Goal: Task Accomplishment & Management: Manage account settings

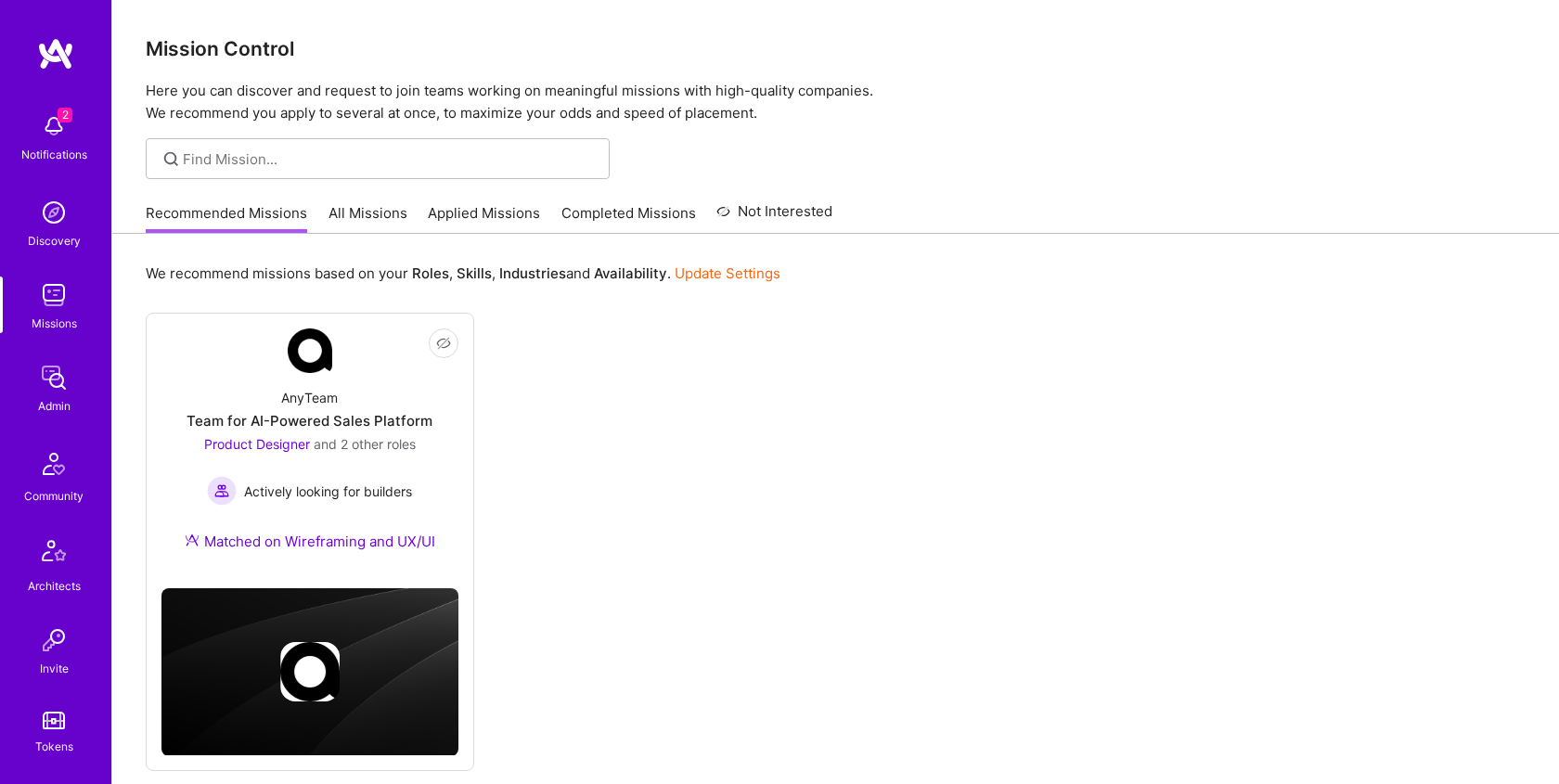
click at [354, 208] on link "All Missions" at bounding box center [367, 218] width 79 height 30
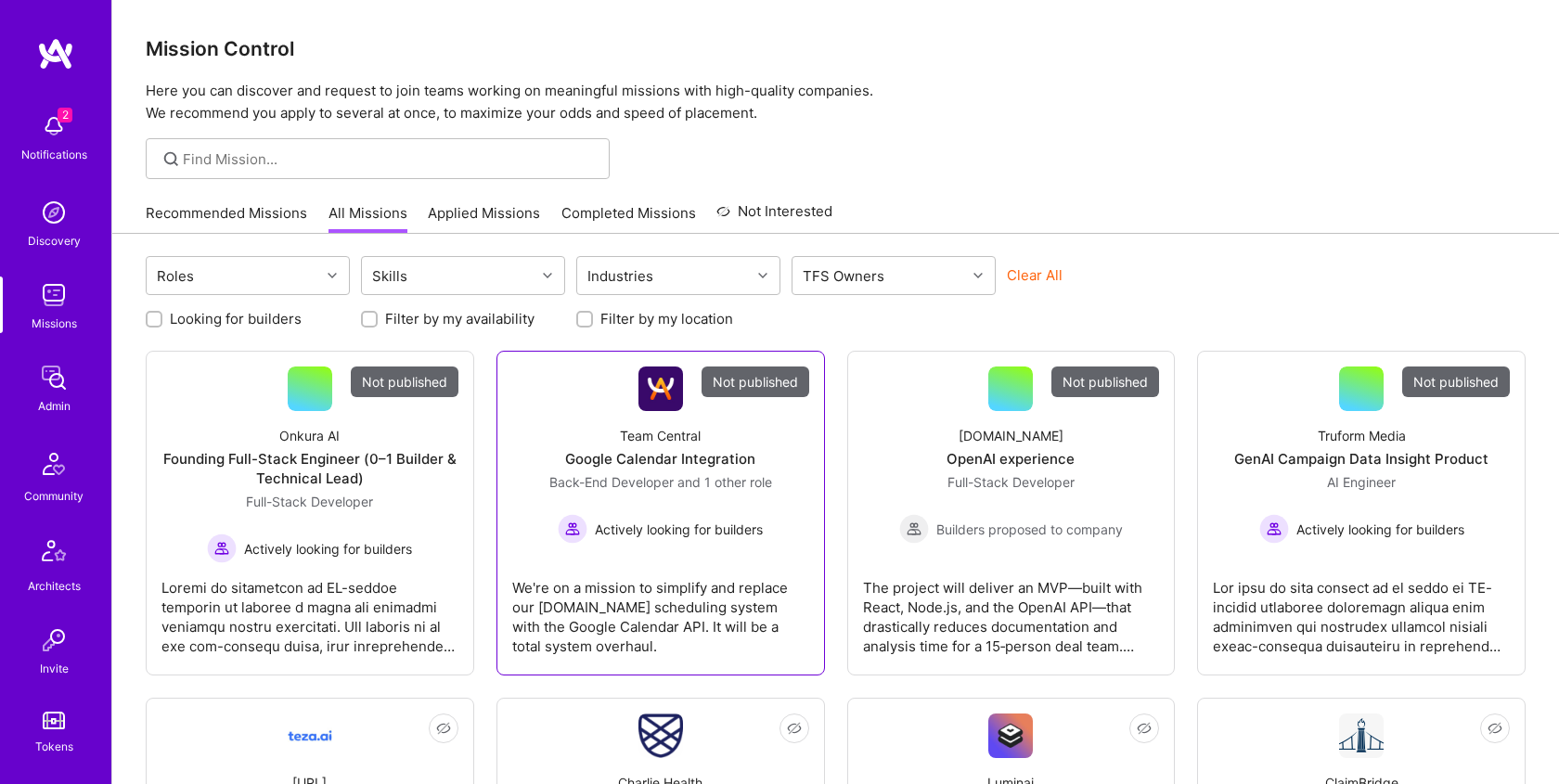
click at [616, 467] on div "Google Calendar Integration" at bounding box center [660, 458] width 190 height 20
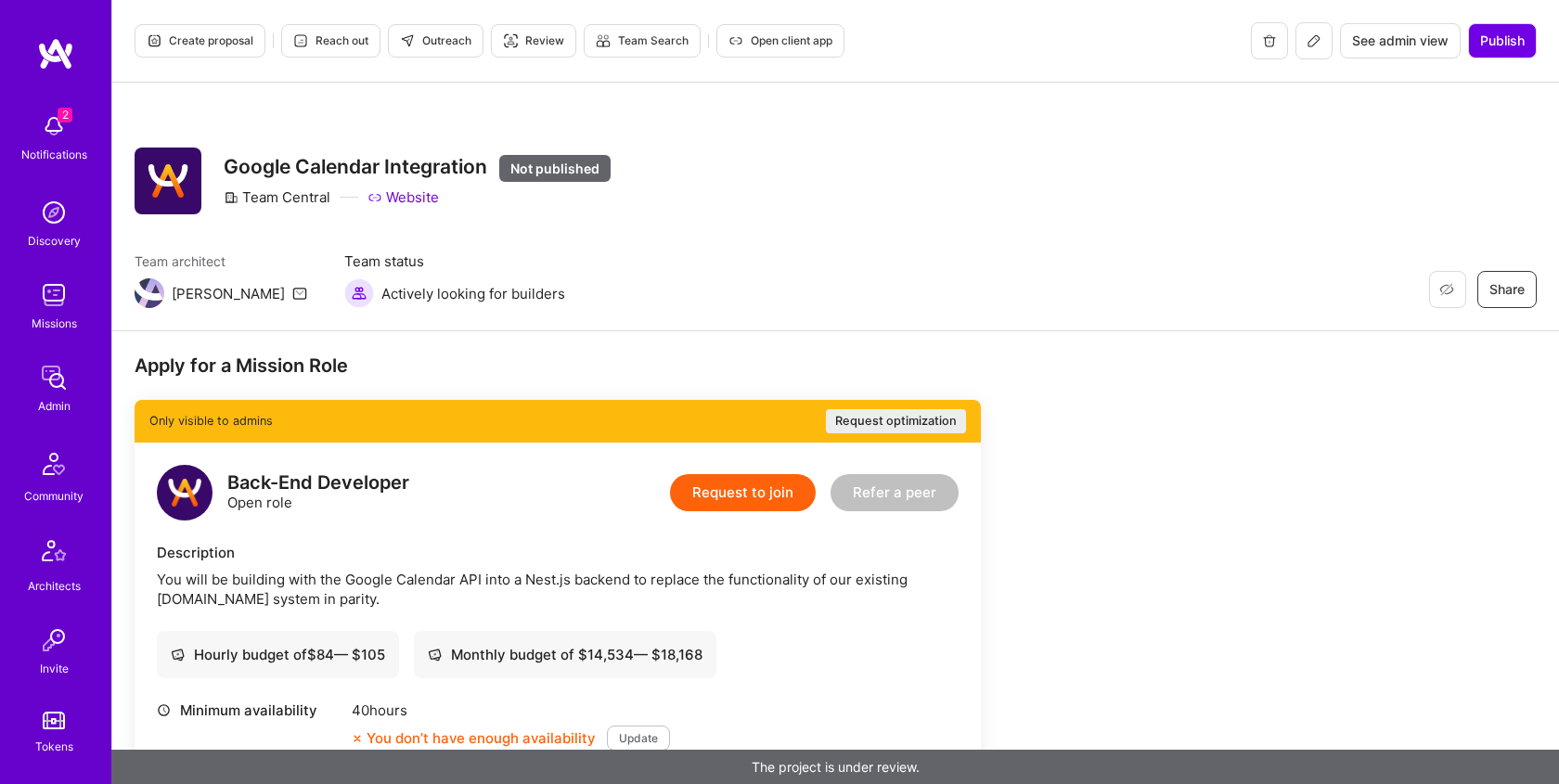
click at [776, 489] on button "Request to join" at bounding box center [742, 492] width 145 height 37
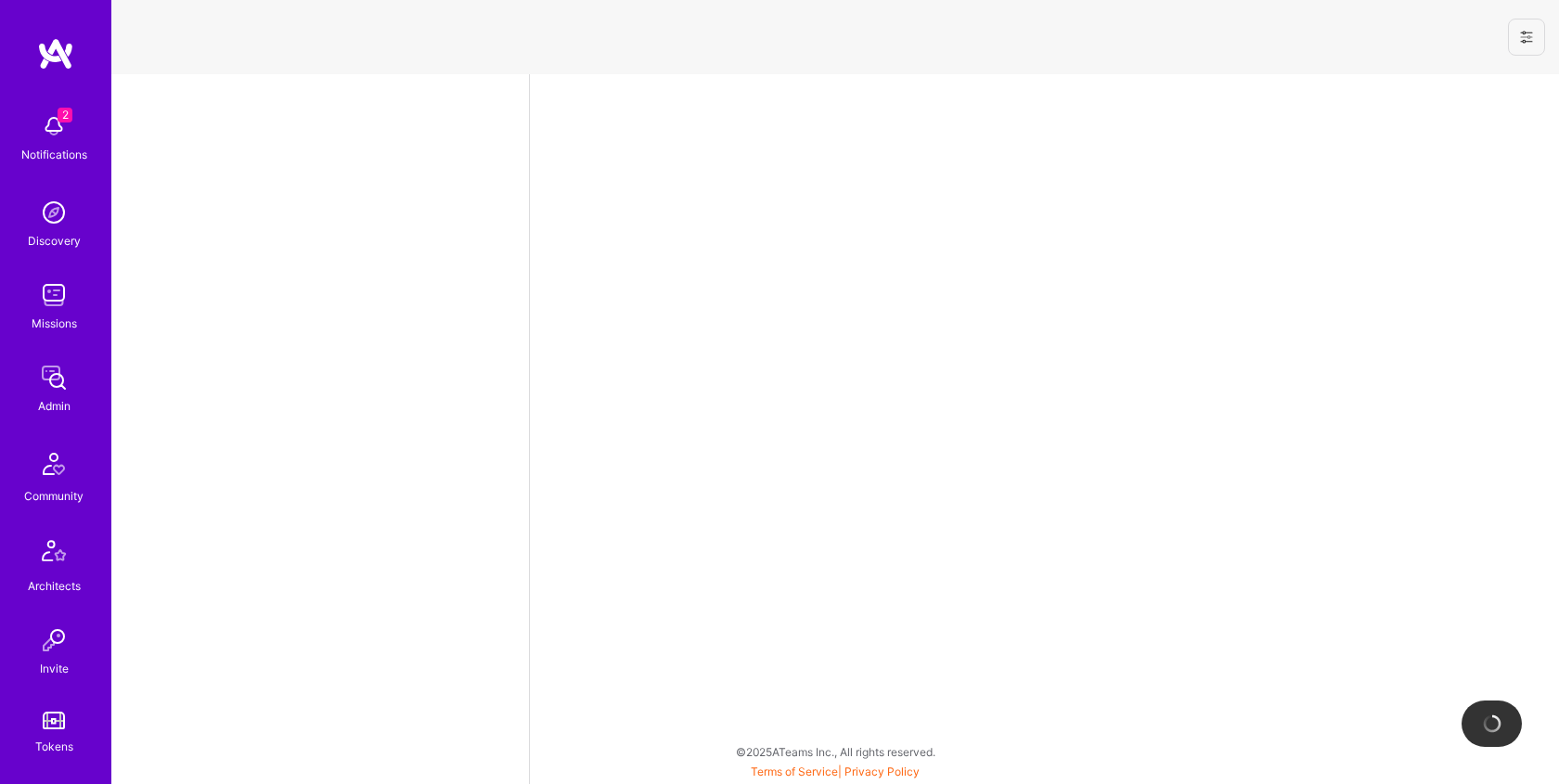
select select "US"
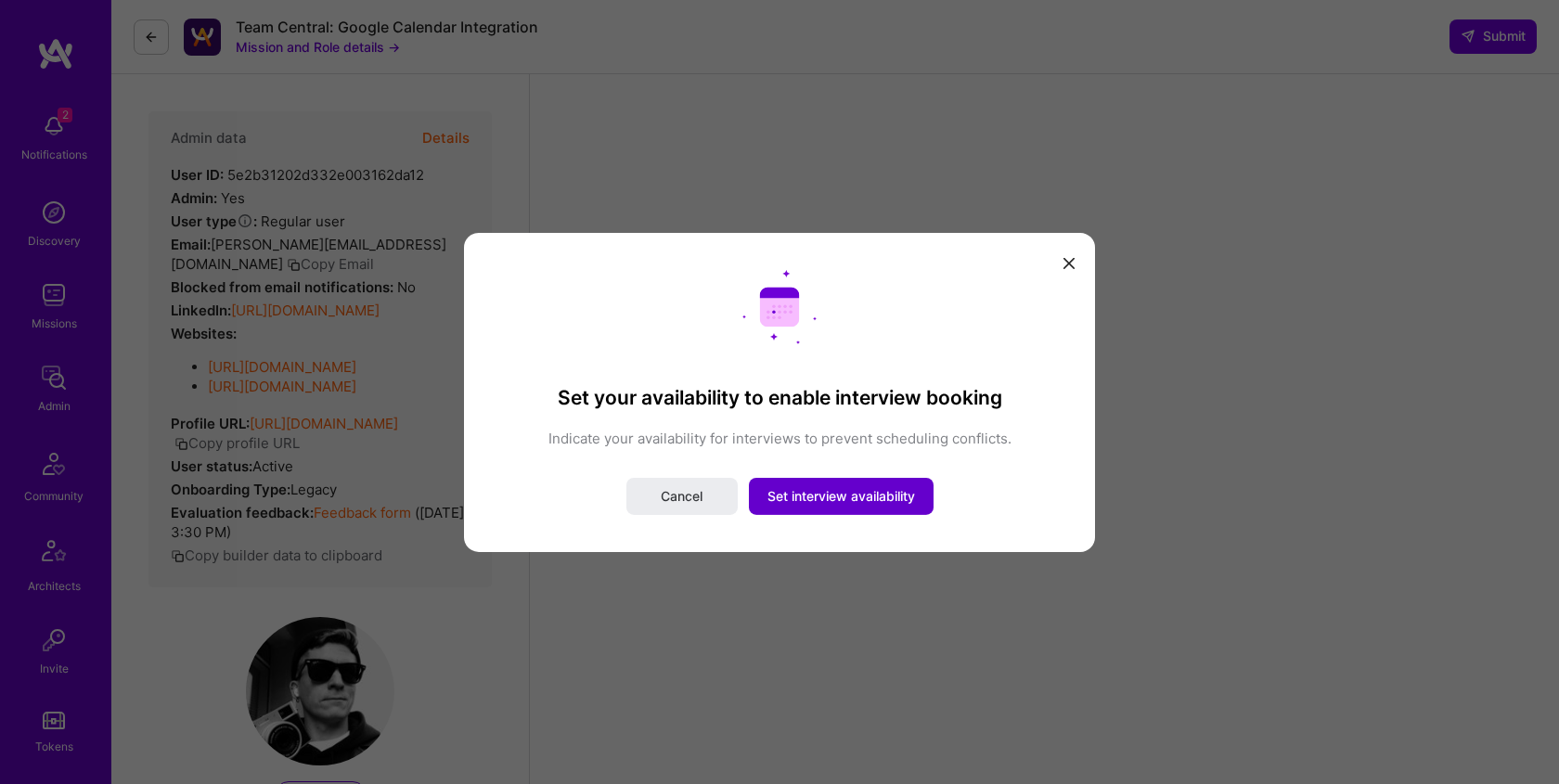
click at [789, 491] on span "Set interview availability" at bounding box center [840, 496] width 147 height 19
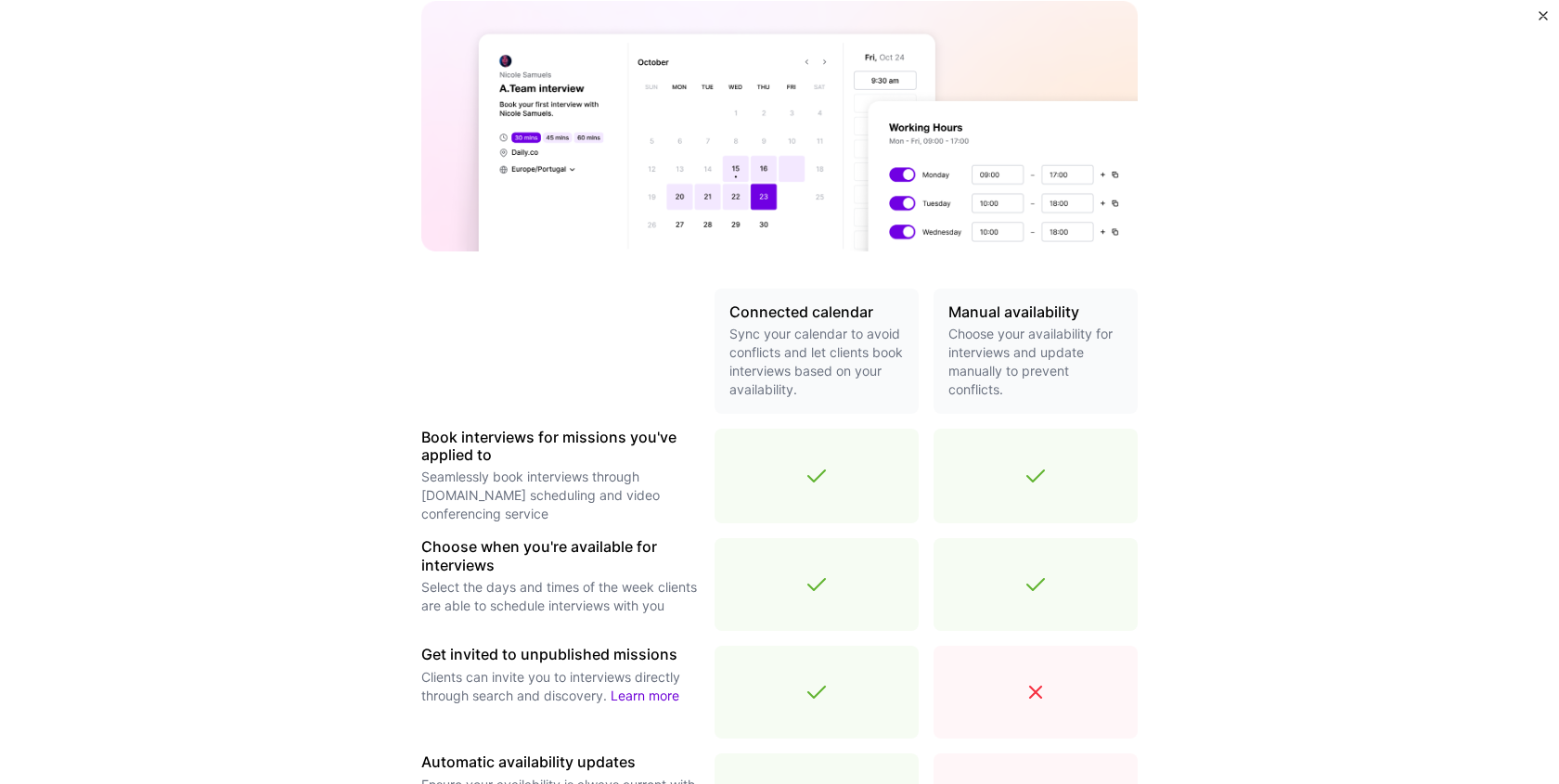
scroll to position [515, 0]
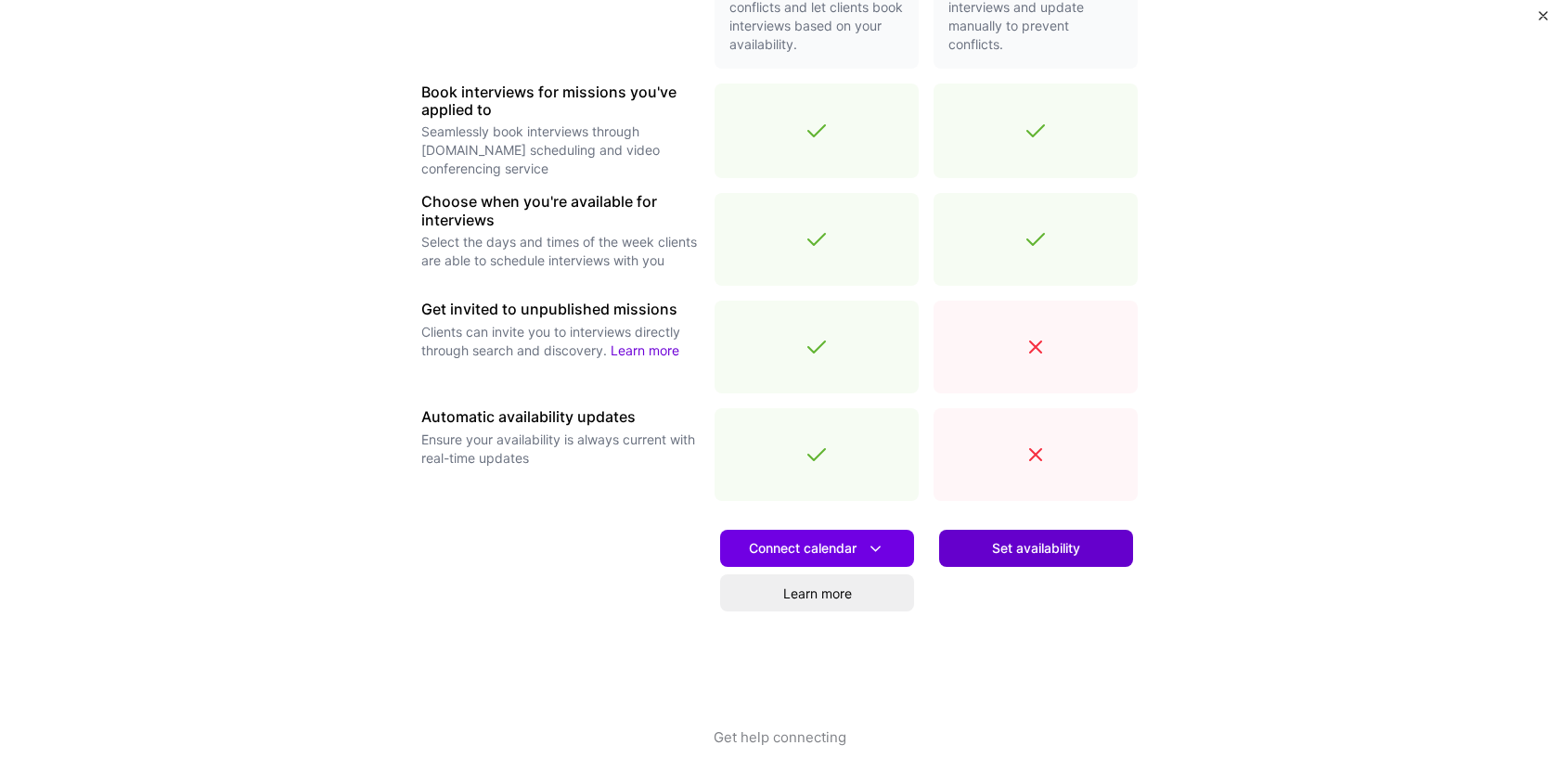
click at [1058, 554] on span "Set availability" at bounding box center [1036, 549] width 88 height 19
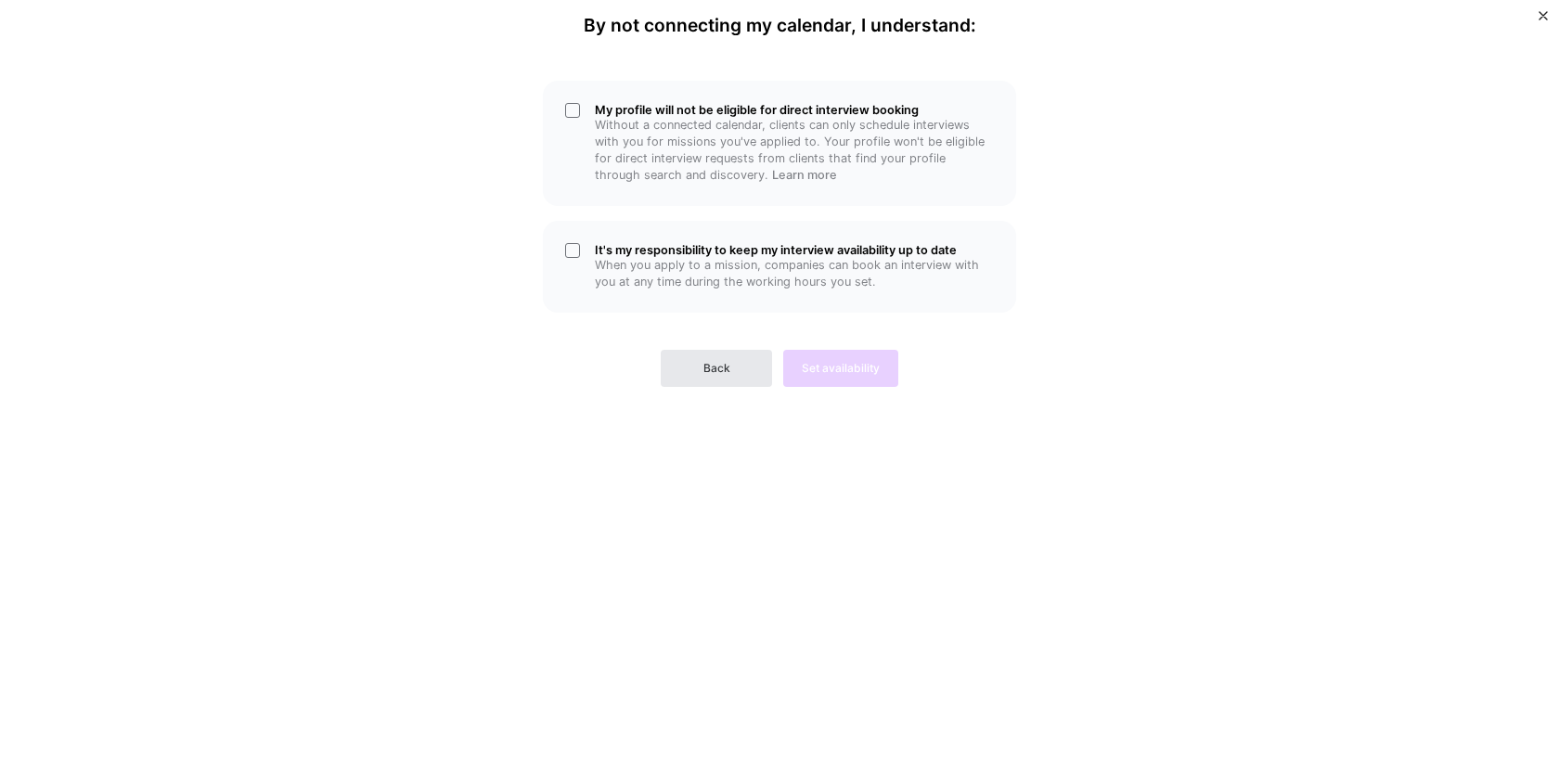
click at [738, 360] on button "Back" at bounding box center [716, 368] width 111 height 37
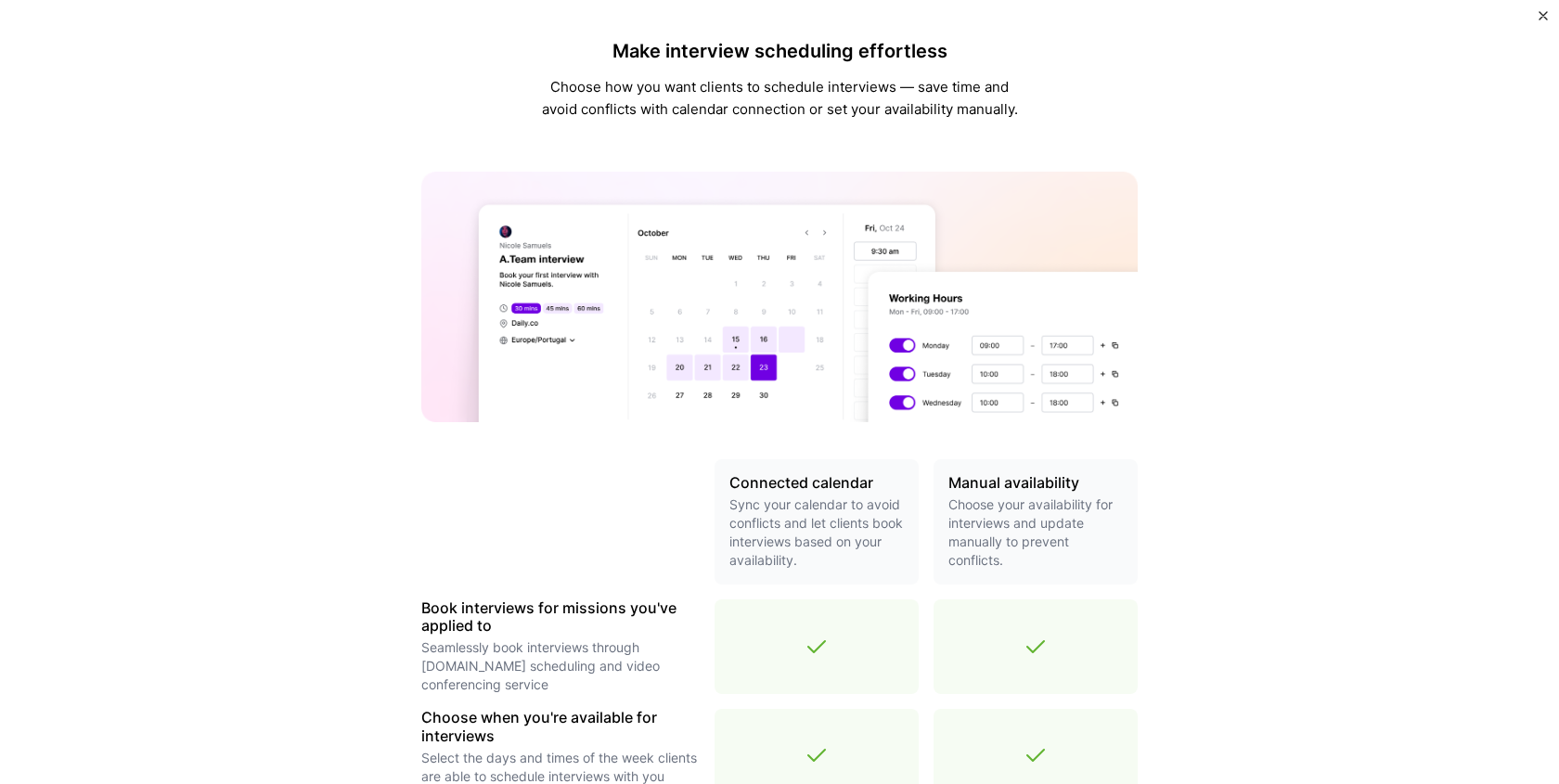
click at [1547, 19] on img "Close" at bounding box center [1544, 16] width 9 height 9
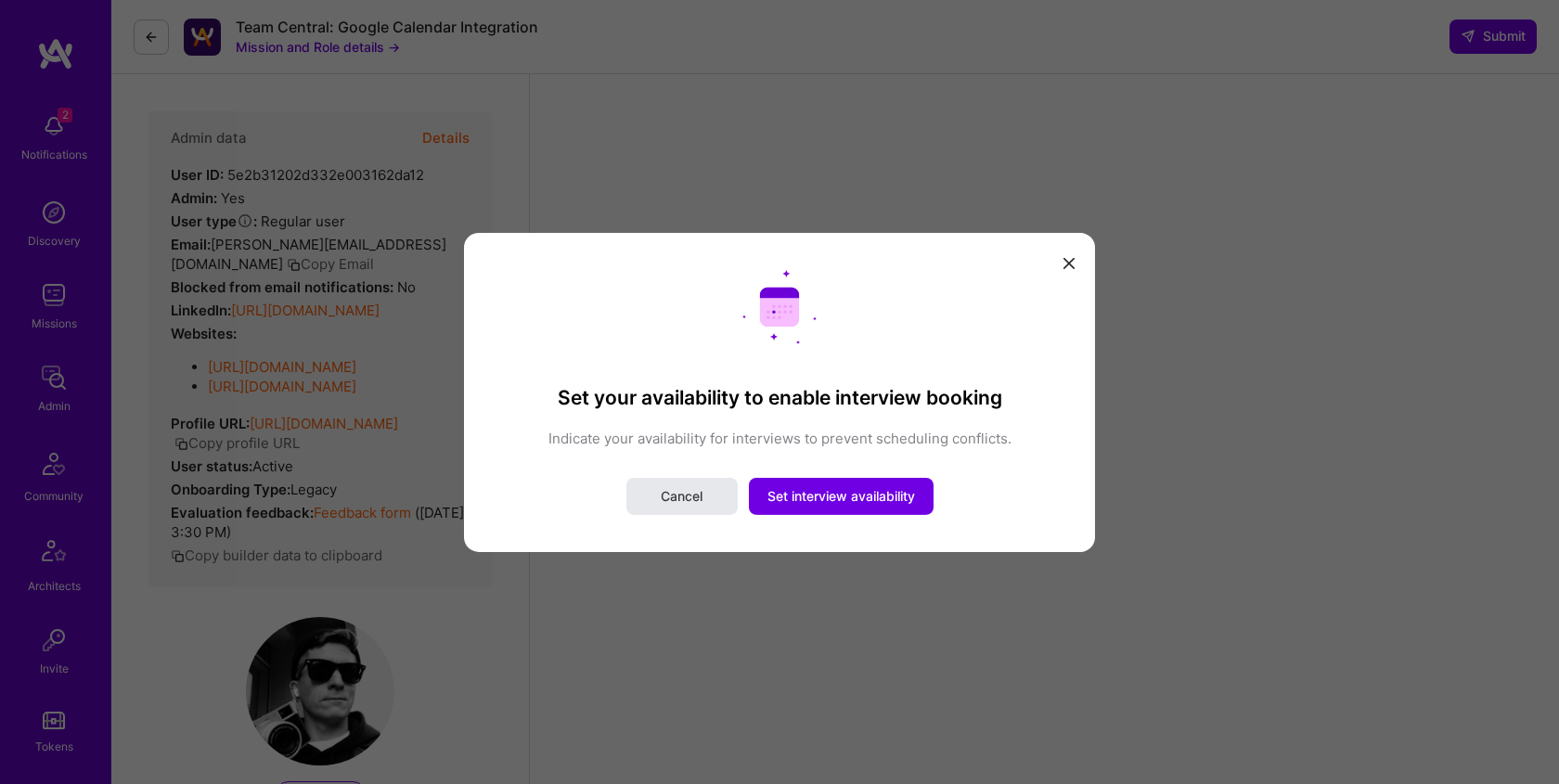
click at [693, 496] on span "Cancel" at bounding box center [682, 496] width 42 height 19
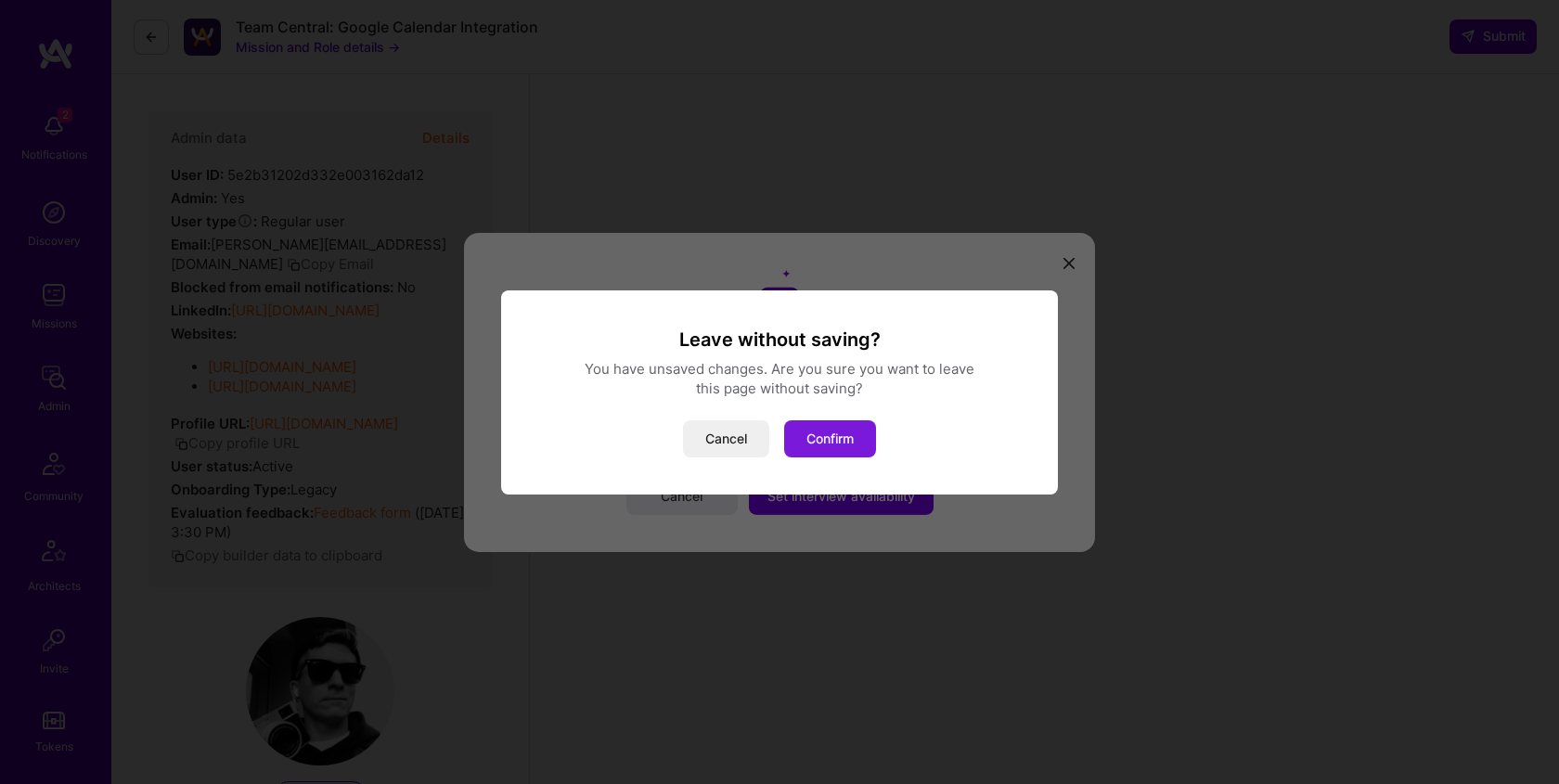
click at [818, 443] on button "Confirm" at bounding box center [830, 439] width 92 height 37
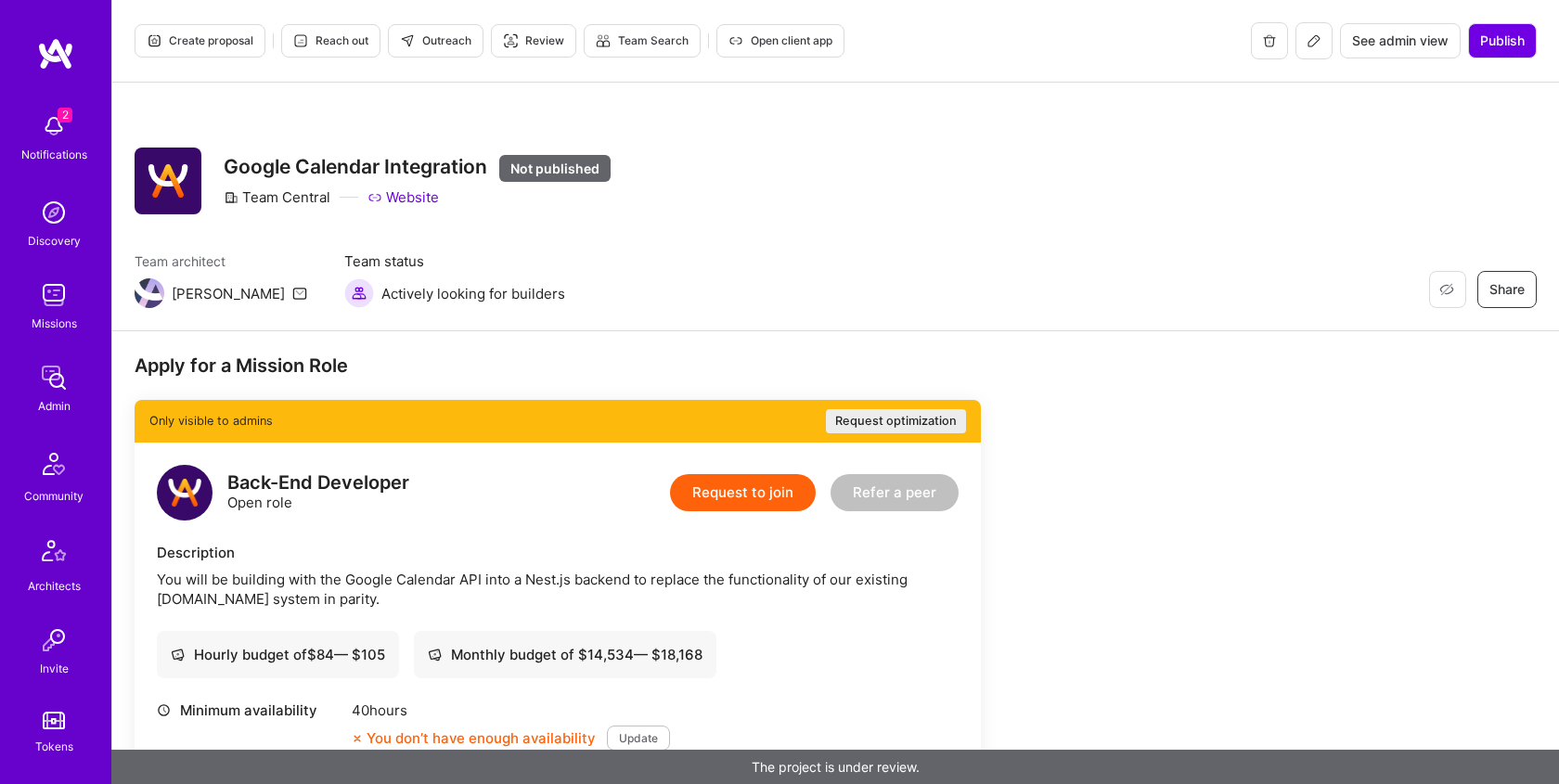
click at [752, 500] on button "Request to join" at bounding box center [742, 492] width 145 height 37
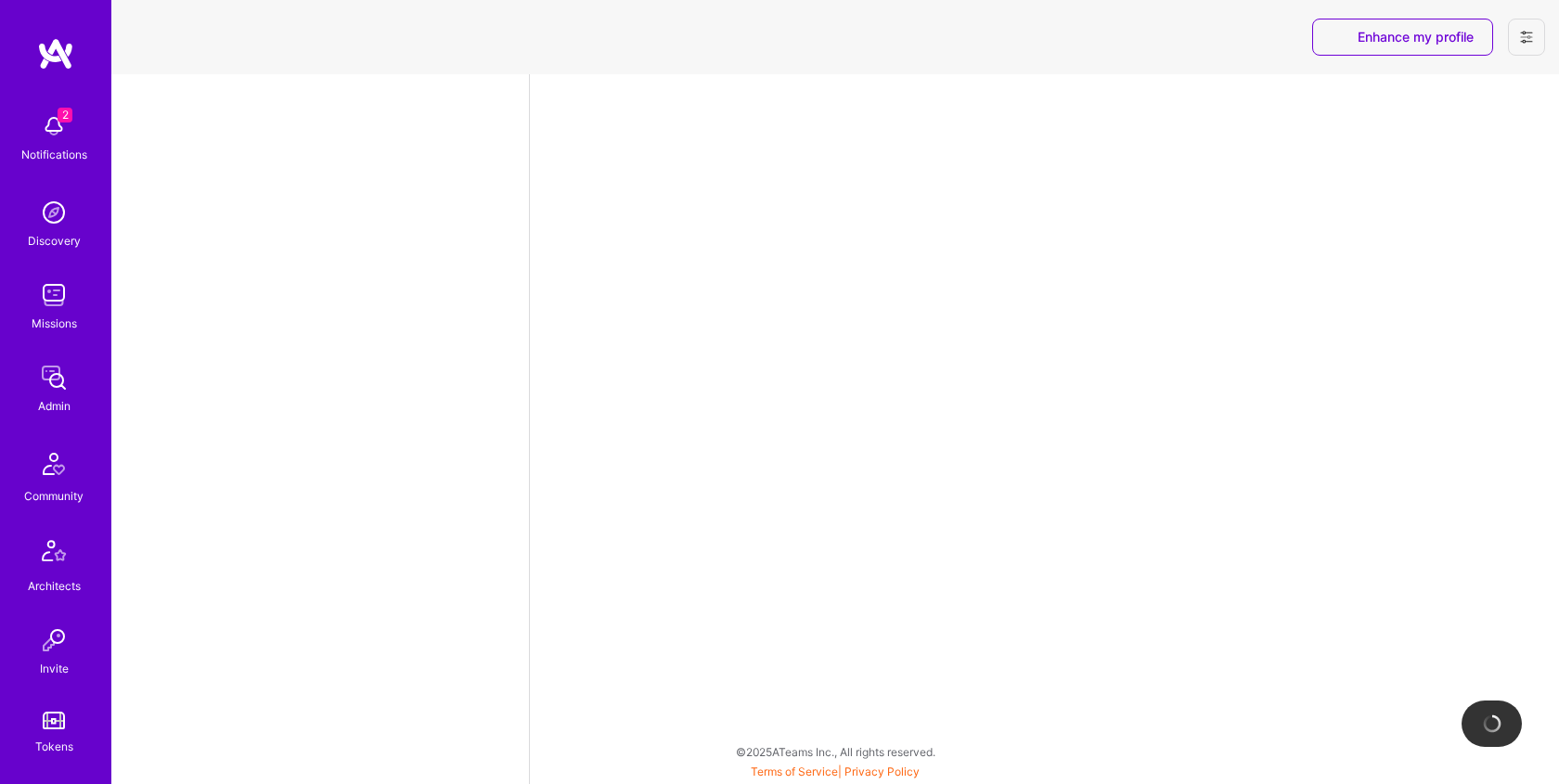
select select "US"
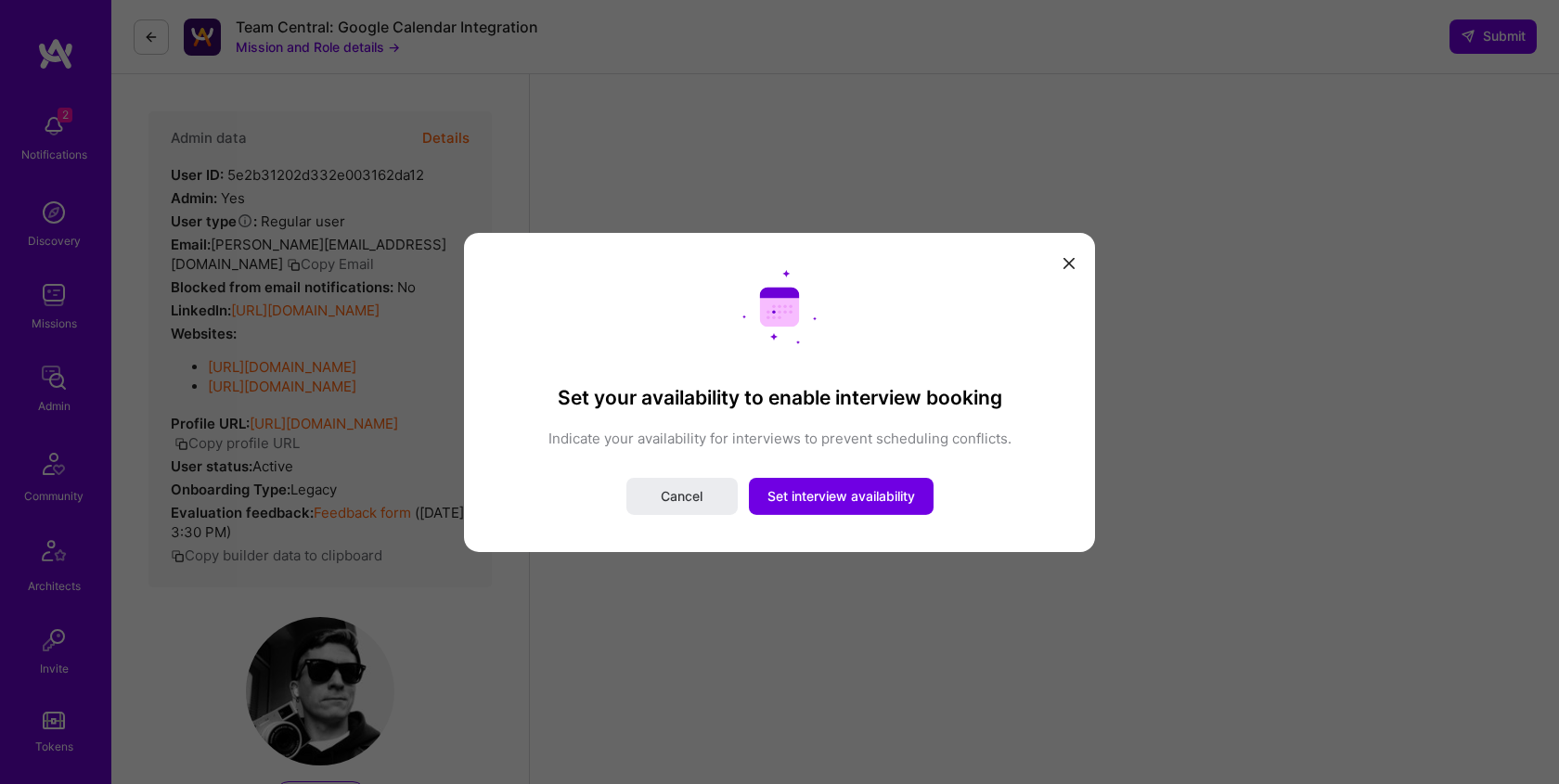
click at [1063, 268] on icon "modal" at bounding box center [1069, 264] width 11 height 11
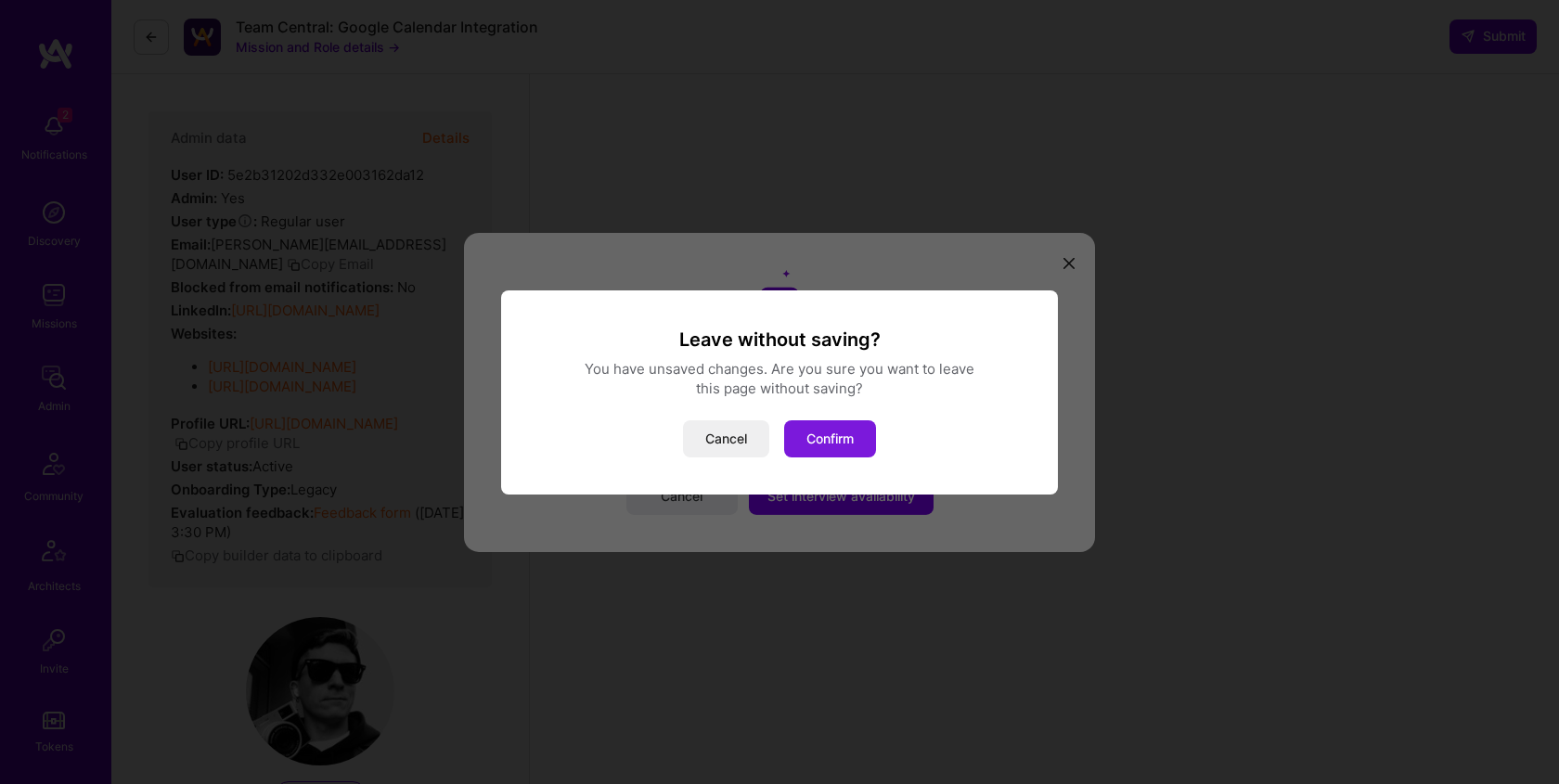
click at [848, 438] on button "Confirm" at bounding box center [830, 439] width 92 height 37
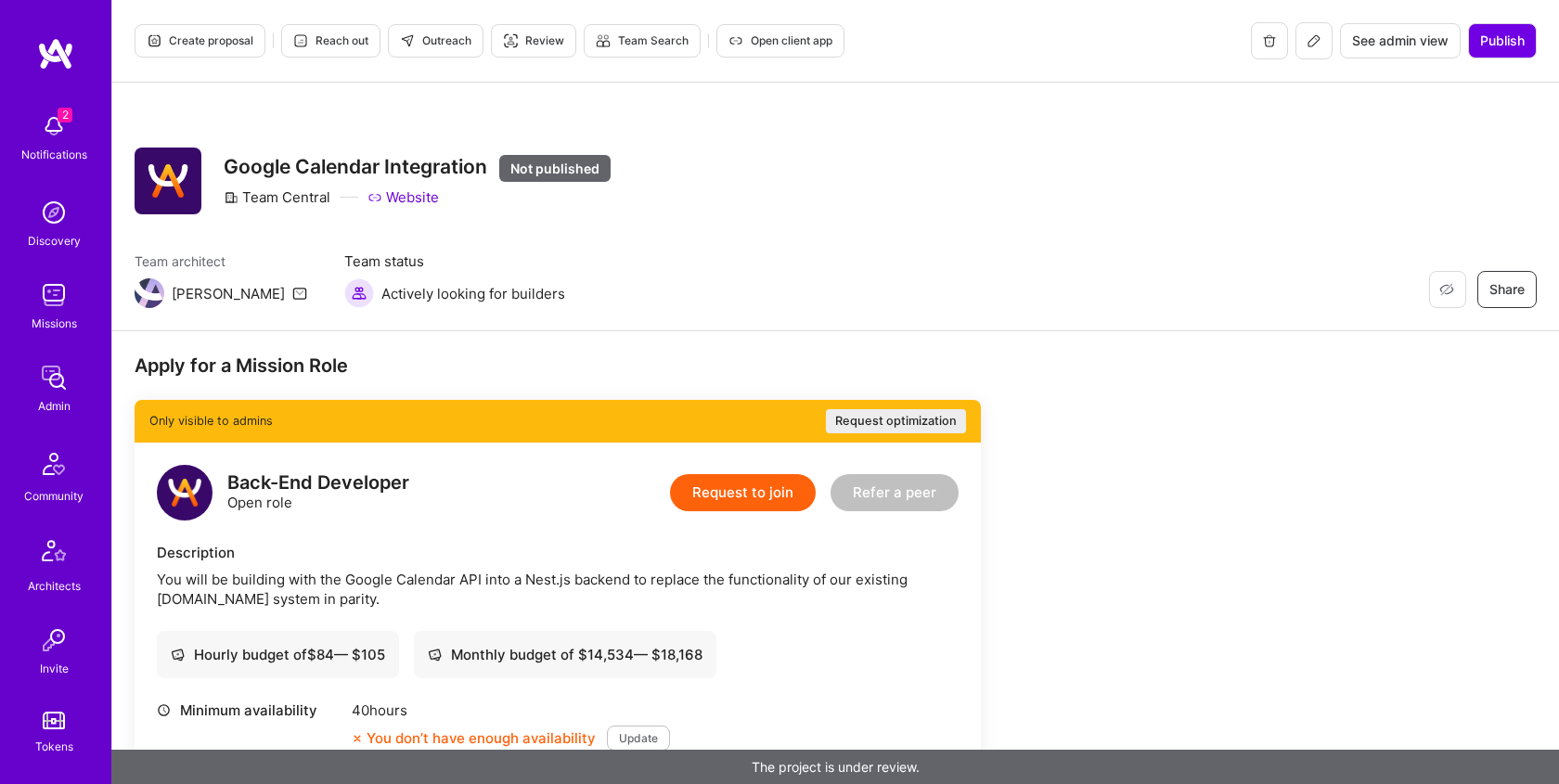
click at [795, 497] on button "Request to join" at bounding box center [742, 492] width 145 height 37
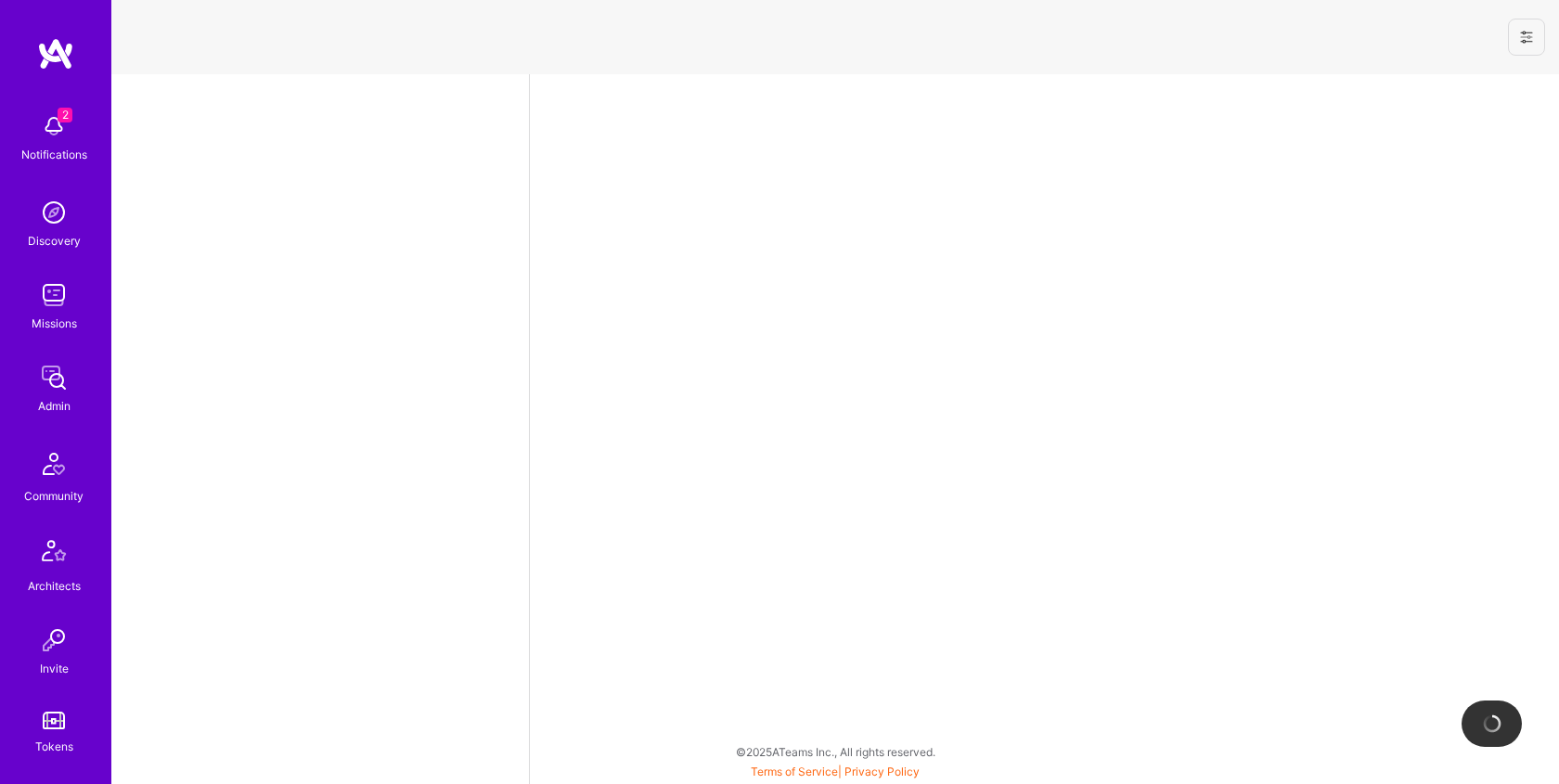
select select "US"
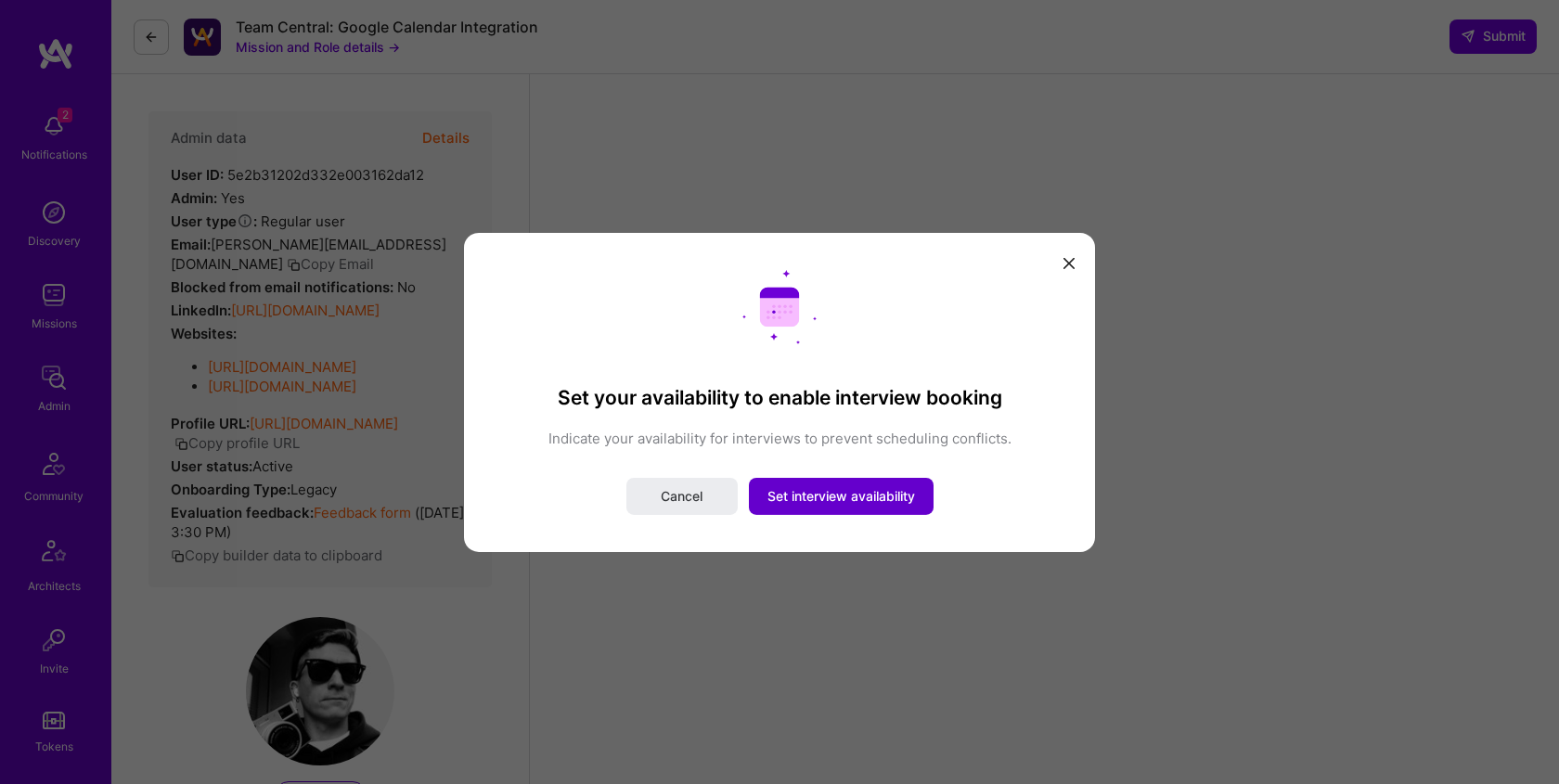
click at [838, 501] on span "Set interview availability" at bounding box center [840, 496] width 147 height 19
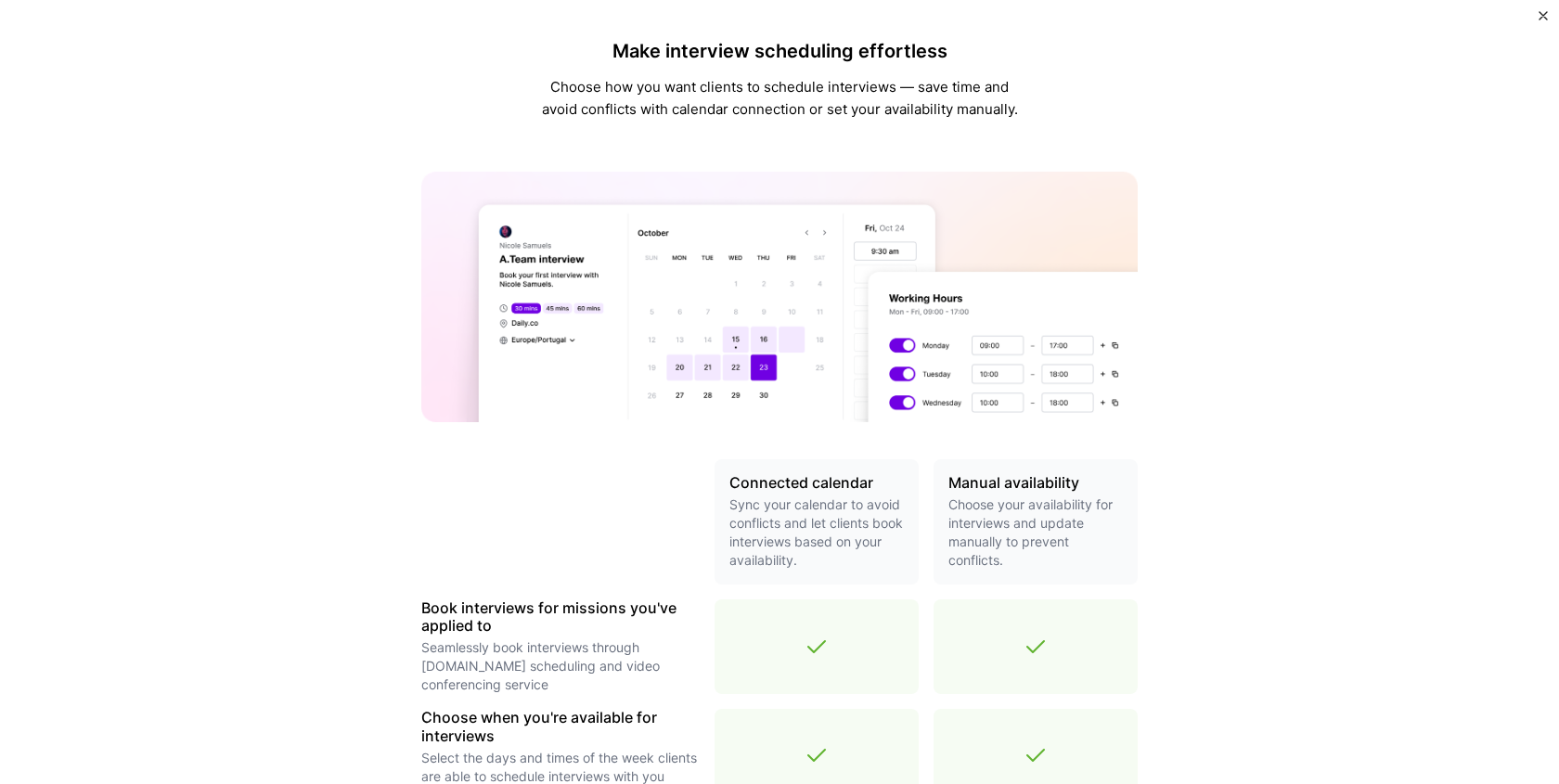
click at [1536, 14] on div "Make interview scheduling effortless Choose how you want clients to schedule in…" at bounding box center [780, 392] width 1559 height 784
click at [1539, 14] on img "Close" at bounding box center [1544, 16] width 9 height 9
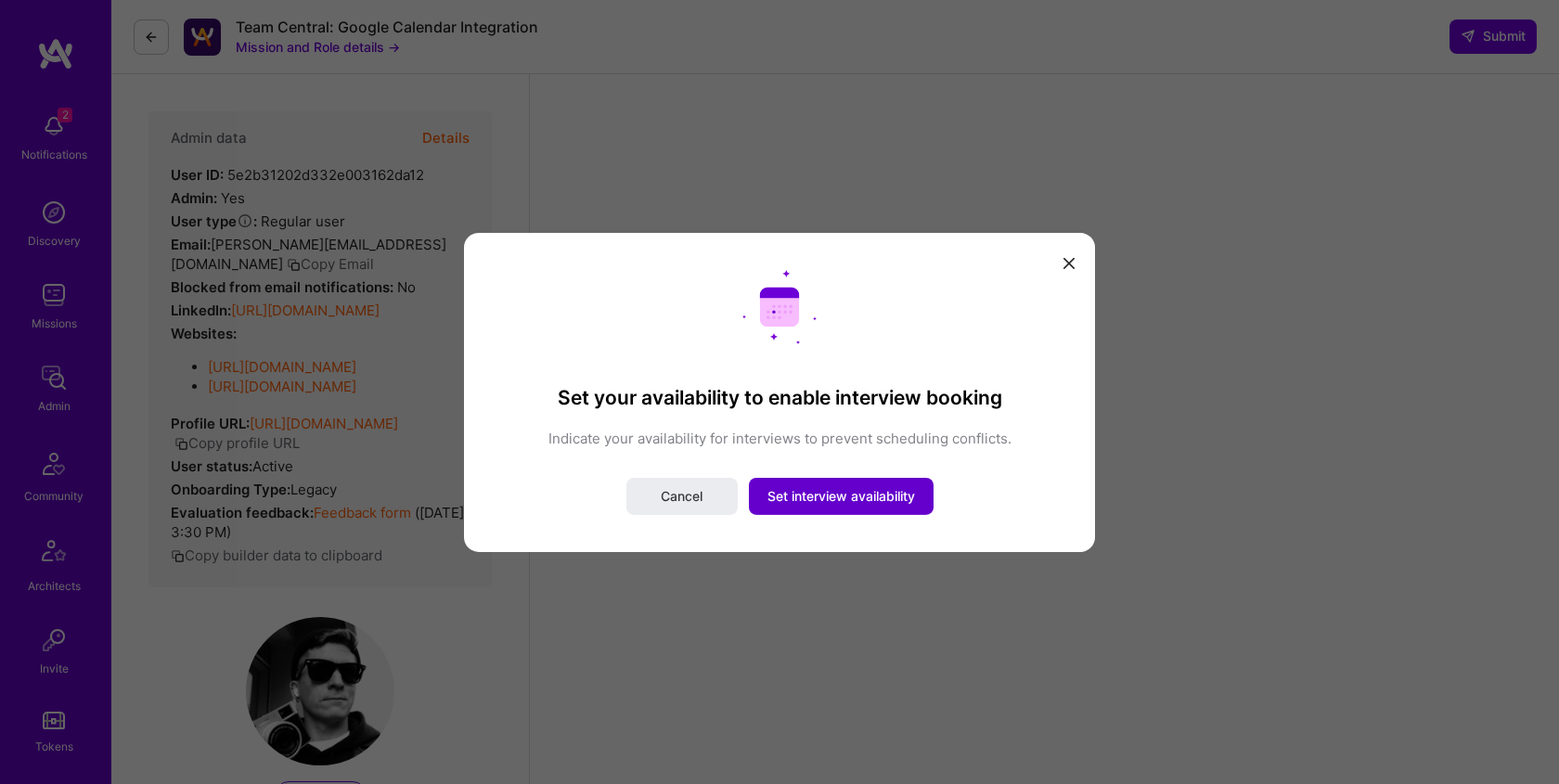
click at [842, 500] on span "Set interview availability" at bounding box center [840, 496] width 147 height 19
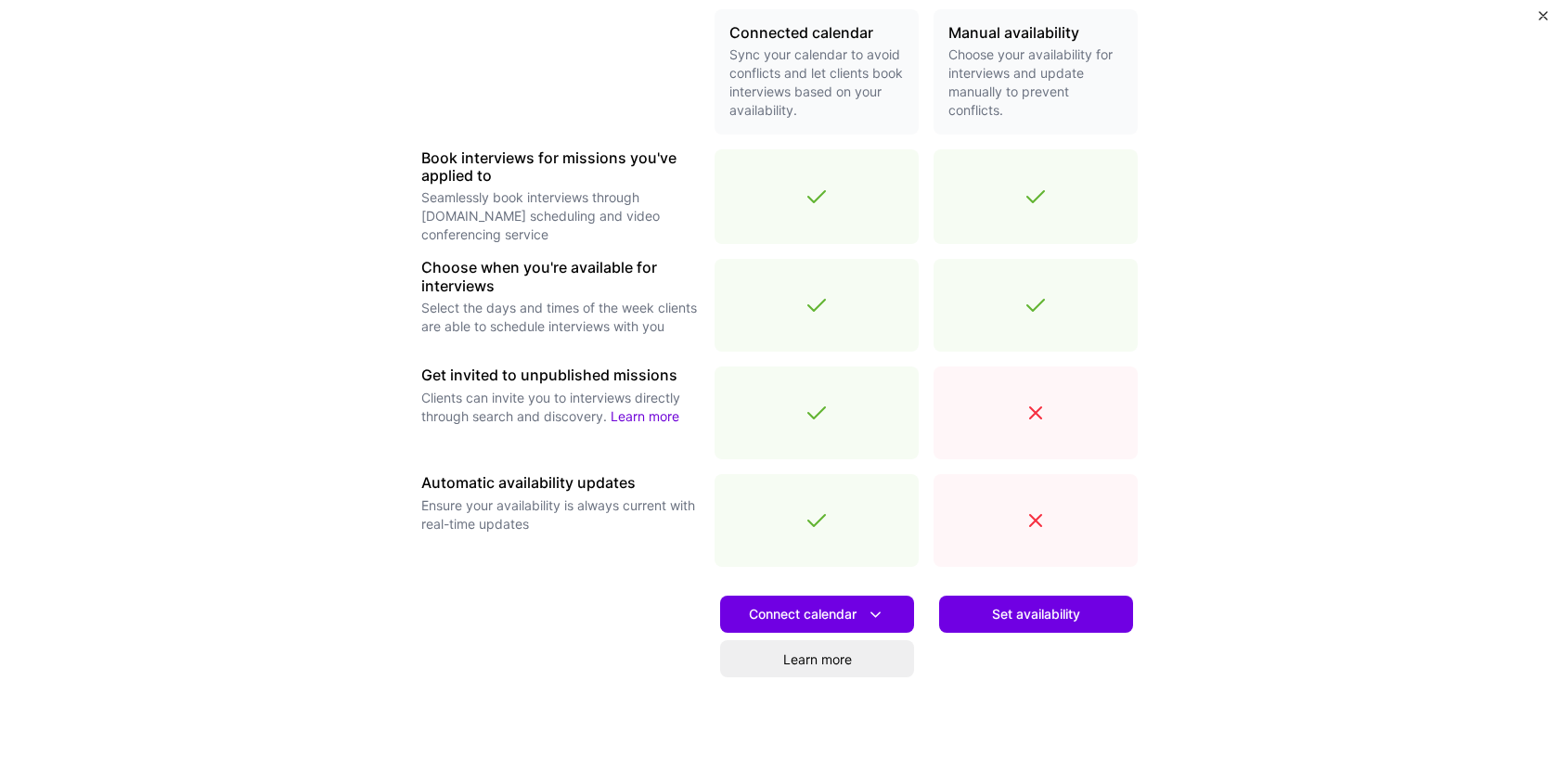
scroll to position [515, 0]
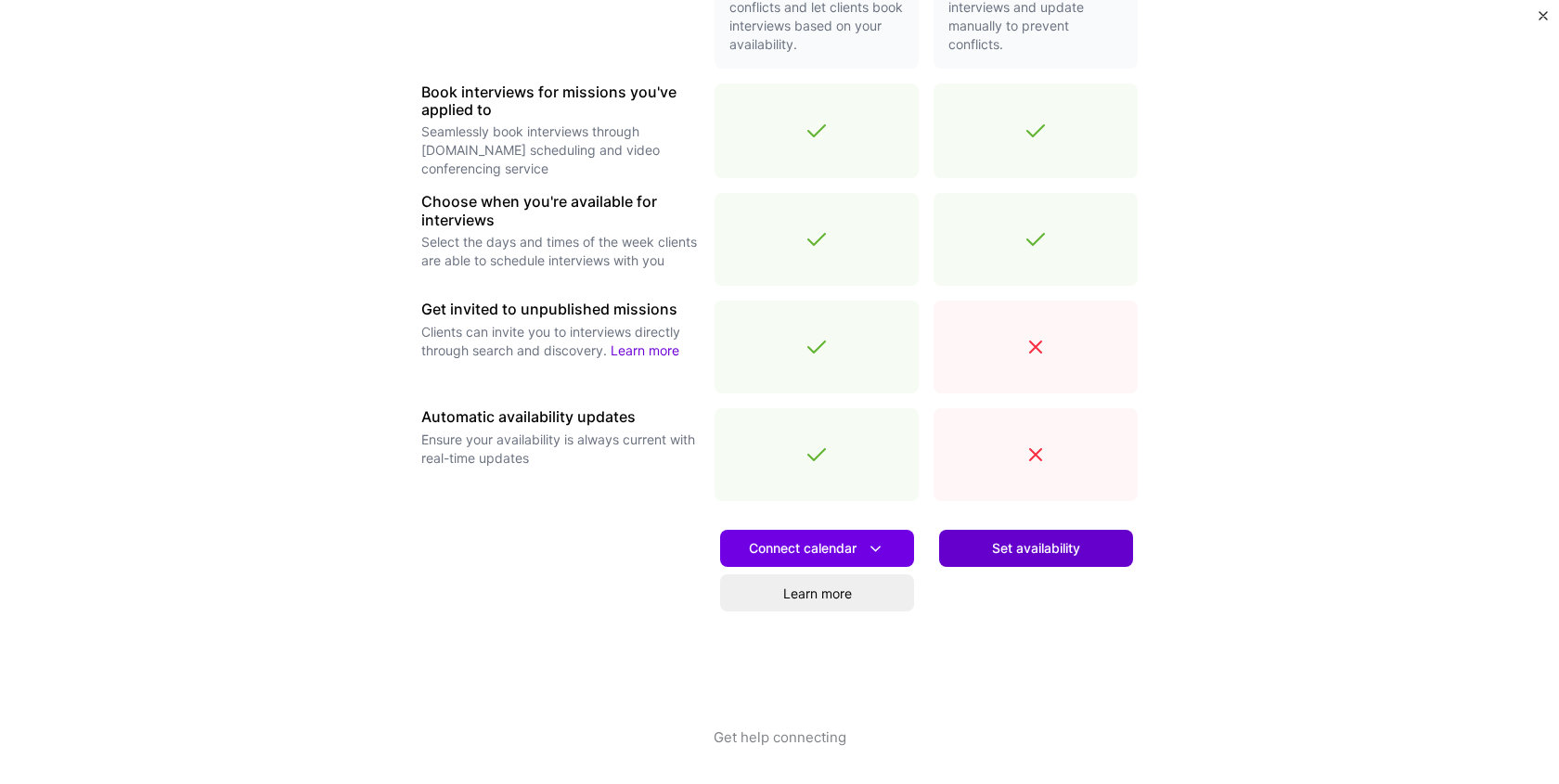
click at [998, 556] on span "Set availability" at bounding box center [1036, 549] width 88 height 19
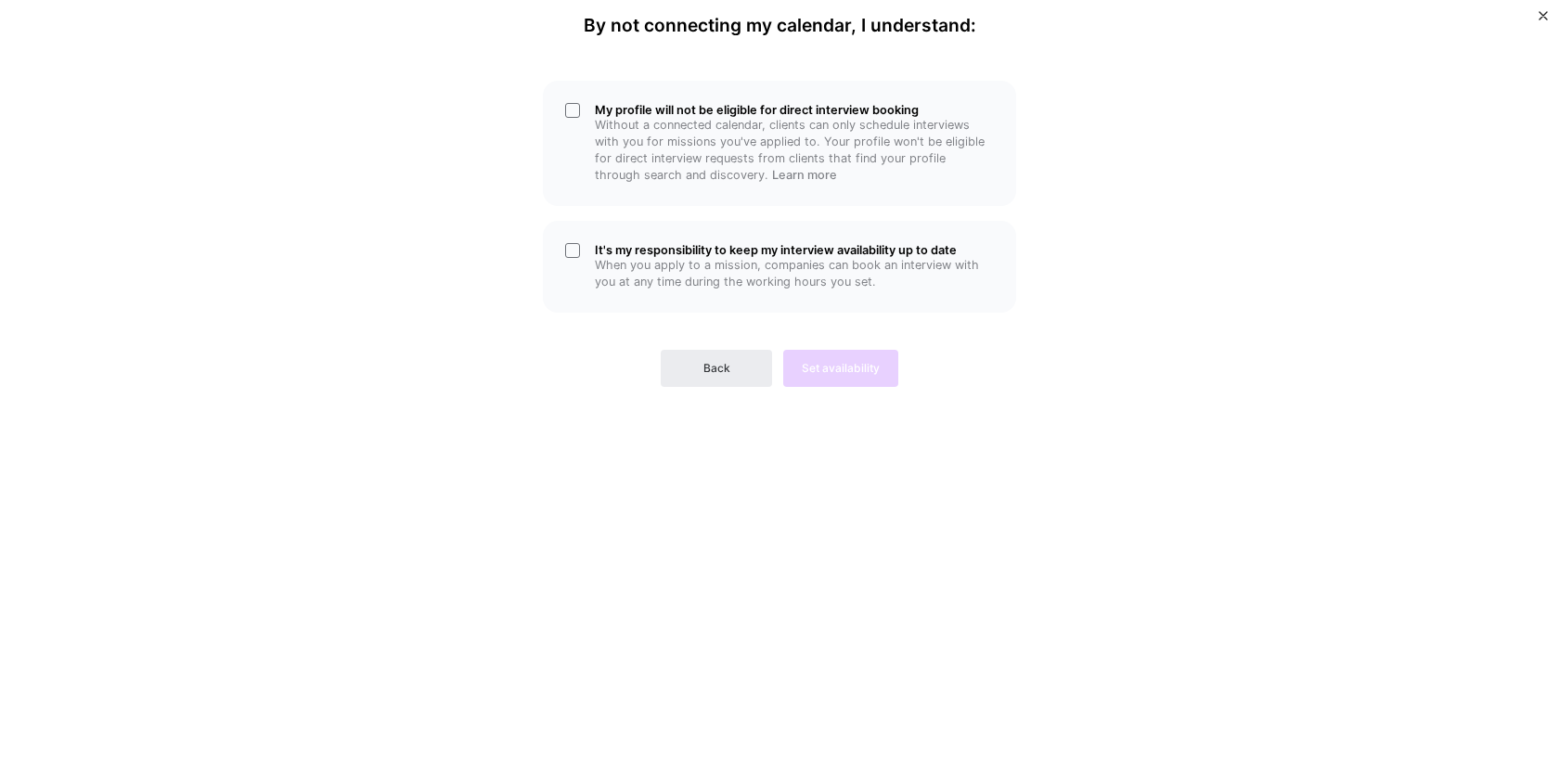
scroll to position [0, 0]
click at [673, 164] on p "Without a connected calendar, clients can only schedule interviews with you for…" at bounding box center [795, 150] width 399 height 66
click at [640, 253] on h5 "It's my responsibility to keep my interview availability up to date" at bounding box center [795, 250] width 399 height 14
click at [815, 371] on span "Set availability" at bounding box center [841, 368] width 78 height 17
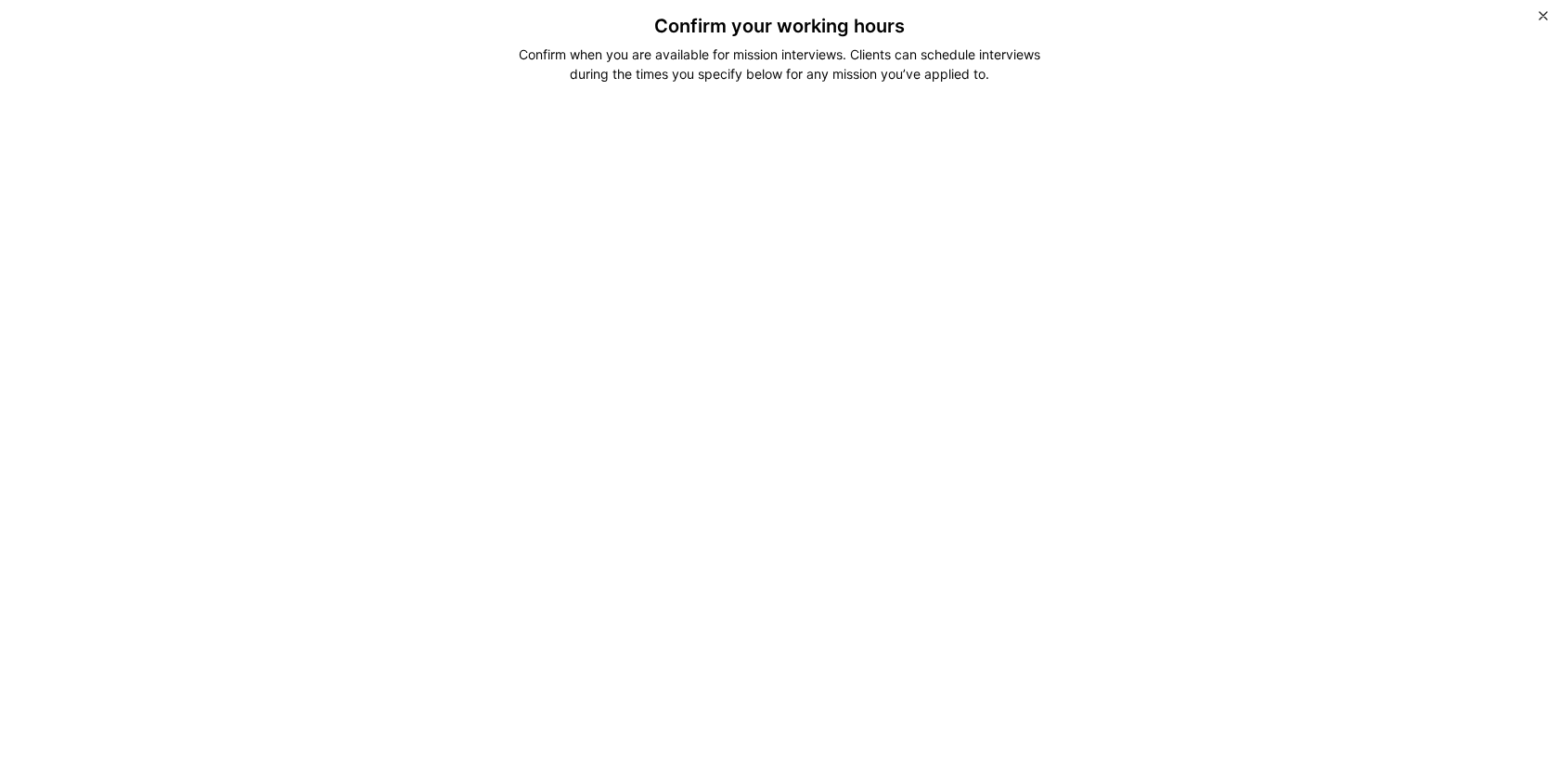
click at [740, 24] on h3 "Confirm your working hours" at bounding box center [780, 26] width 789 height 22
copy h3 "Confirm your working hours"
click at [556, 54] on div "Confirm when you are available for mission interviews. Clients can schedule int…" at bounding box center [780, 64] width 553 height 39
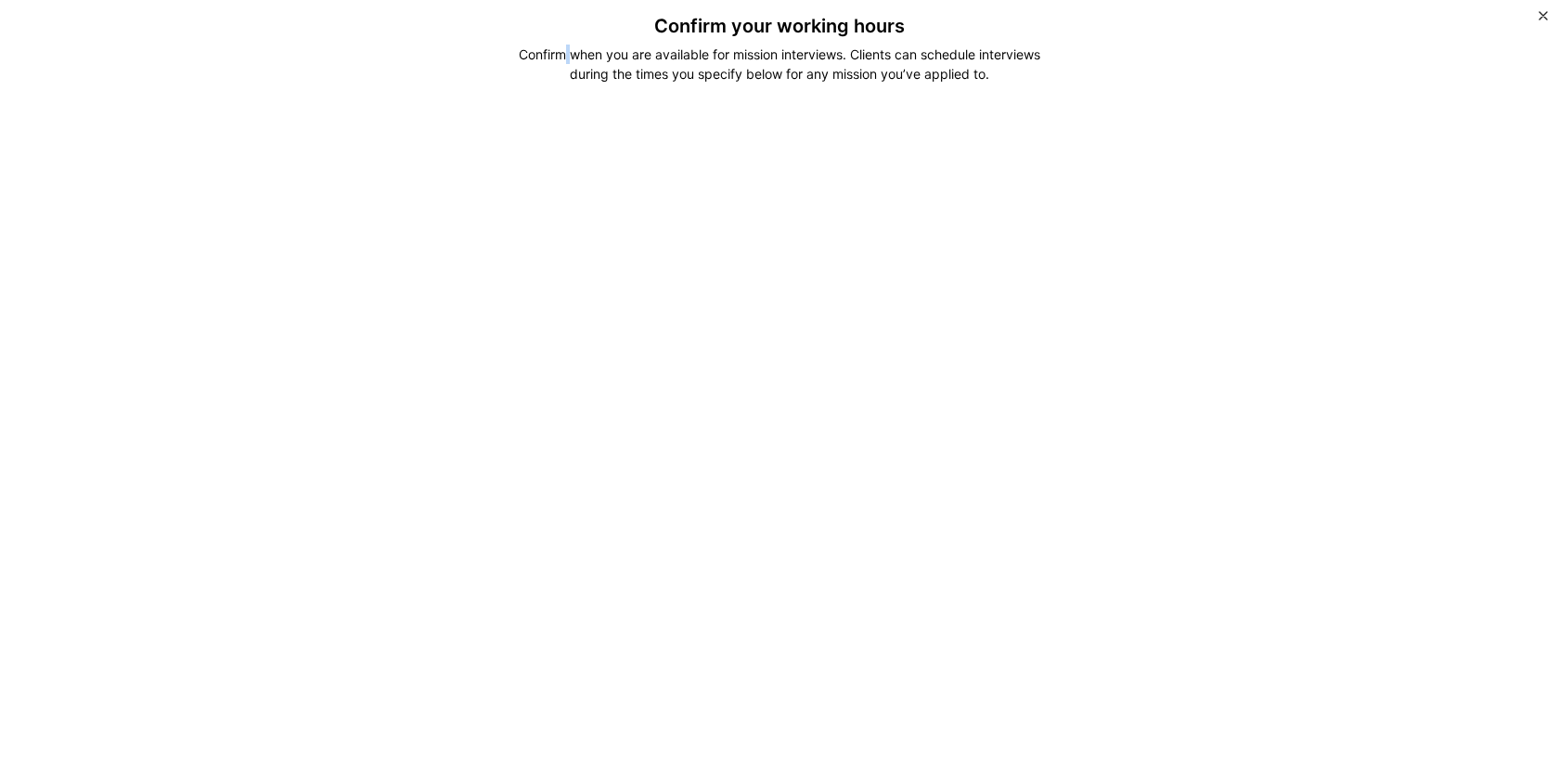
click at [556, 54] on div "Confirm when you are available for mission interviews. Clients can schedule int…" at bounding box center [780, 64] width 553 height 39
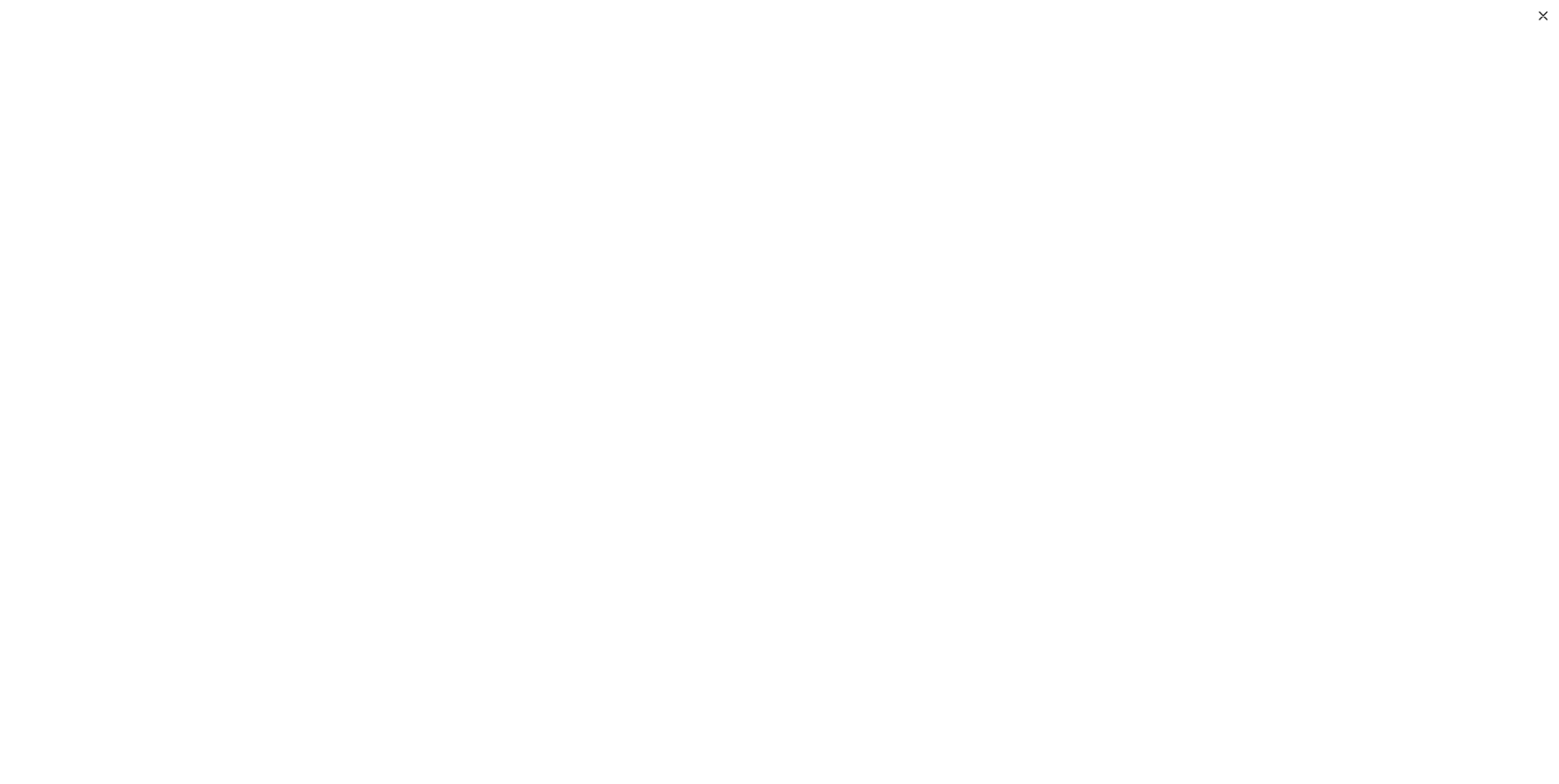
scroll to position [91, 0]
click at [1219, 359] on div "Confirm your working hours Confirm when you are available for mission interview…" at bounding box center [780, 392] width 1559 height 784
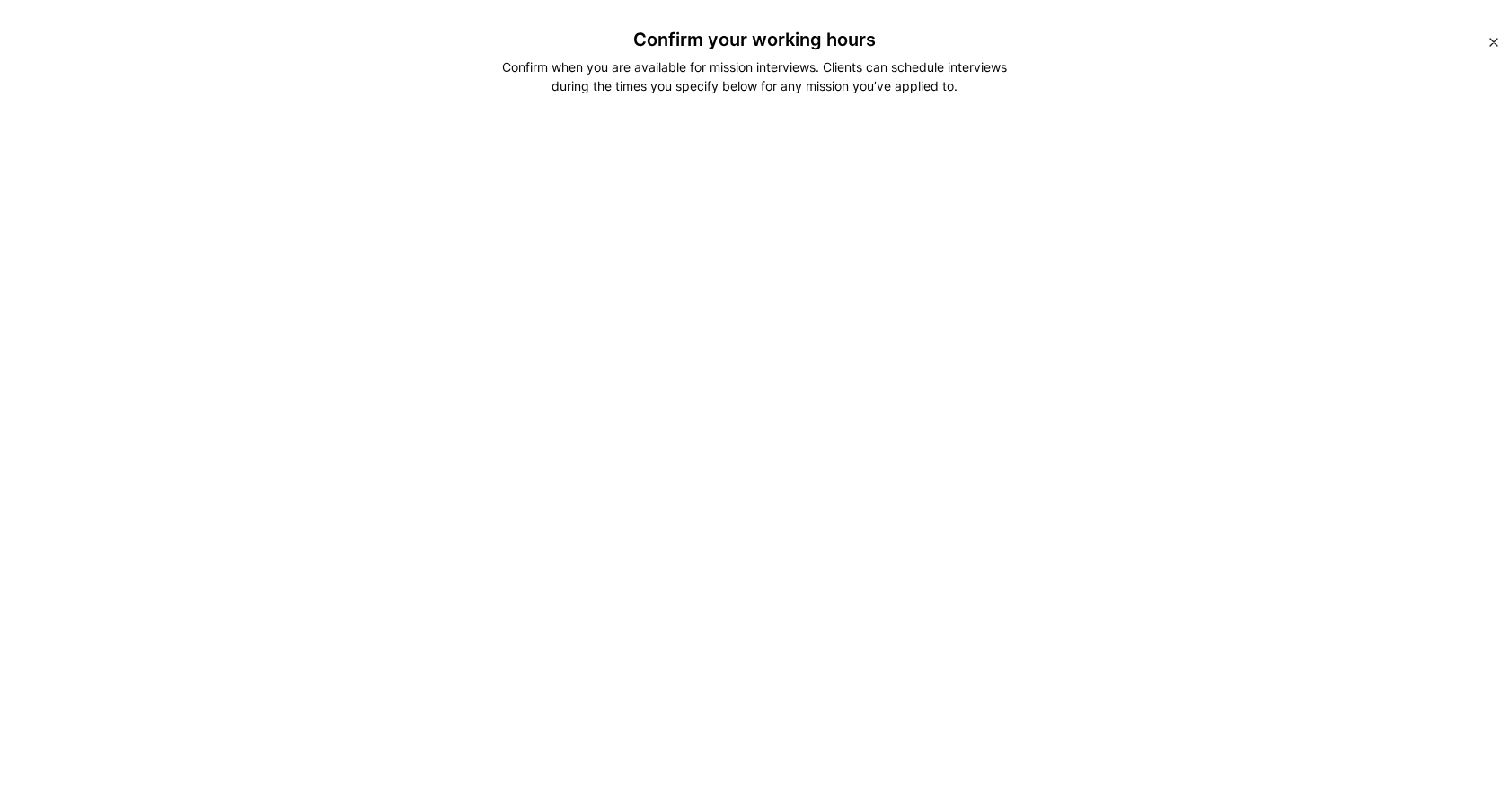
scroll to position [1, 0]
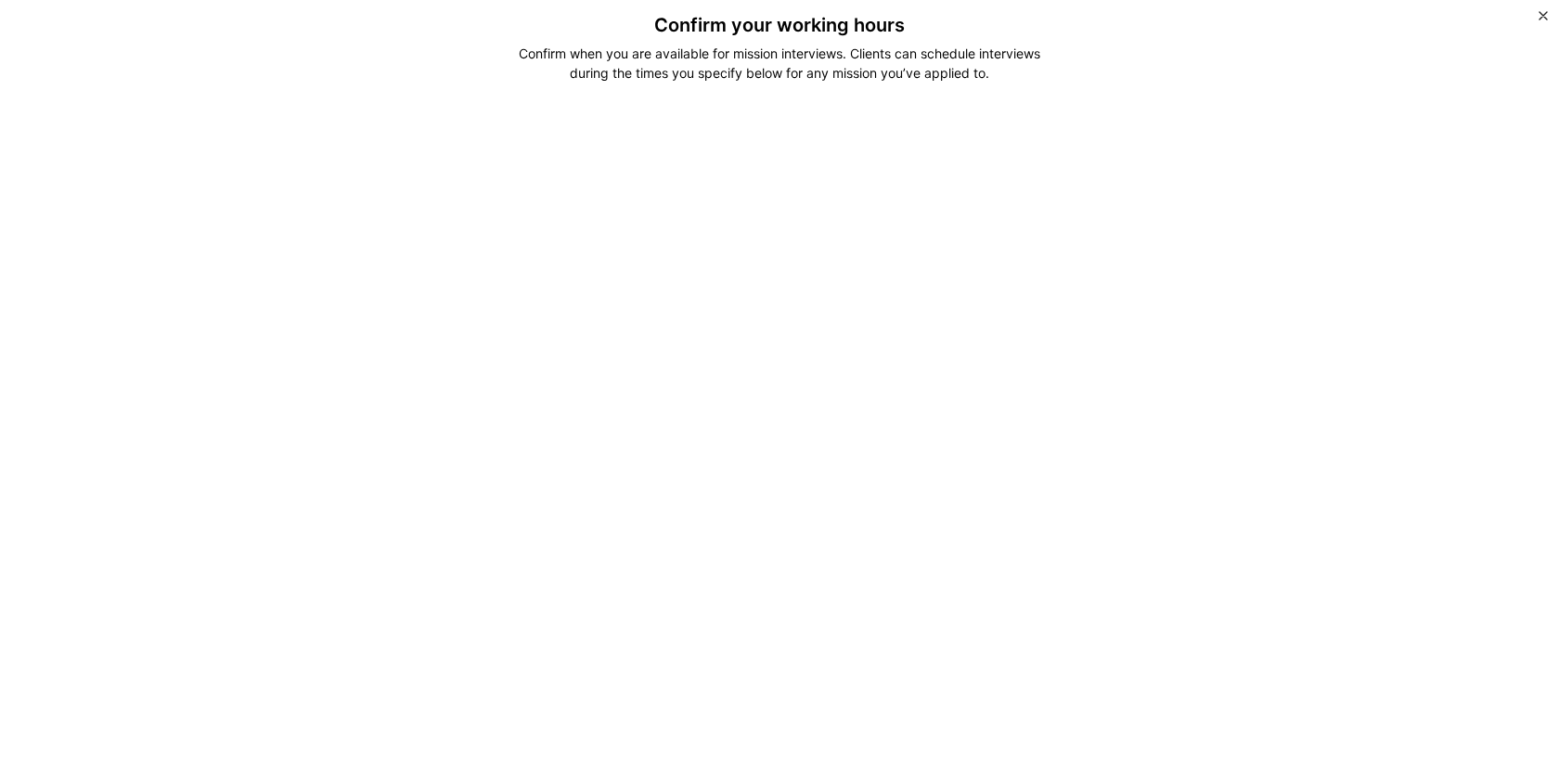
click at [1359, 310] on div "Confirm your working hours Confirm when you are available for mission interview…" at bounding box center [780, 392] width 1559 height 784
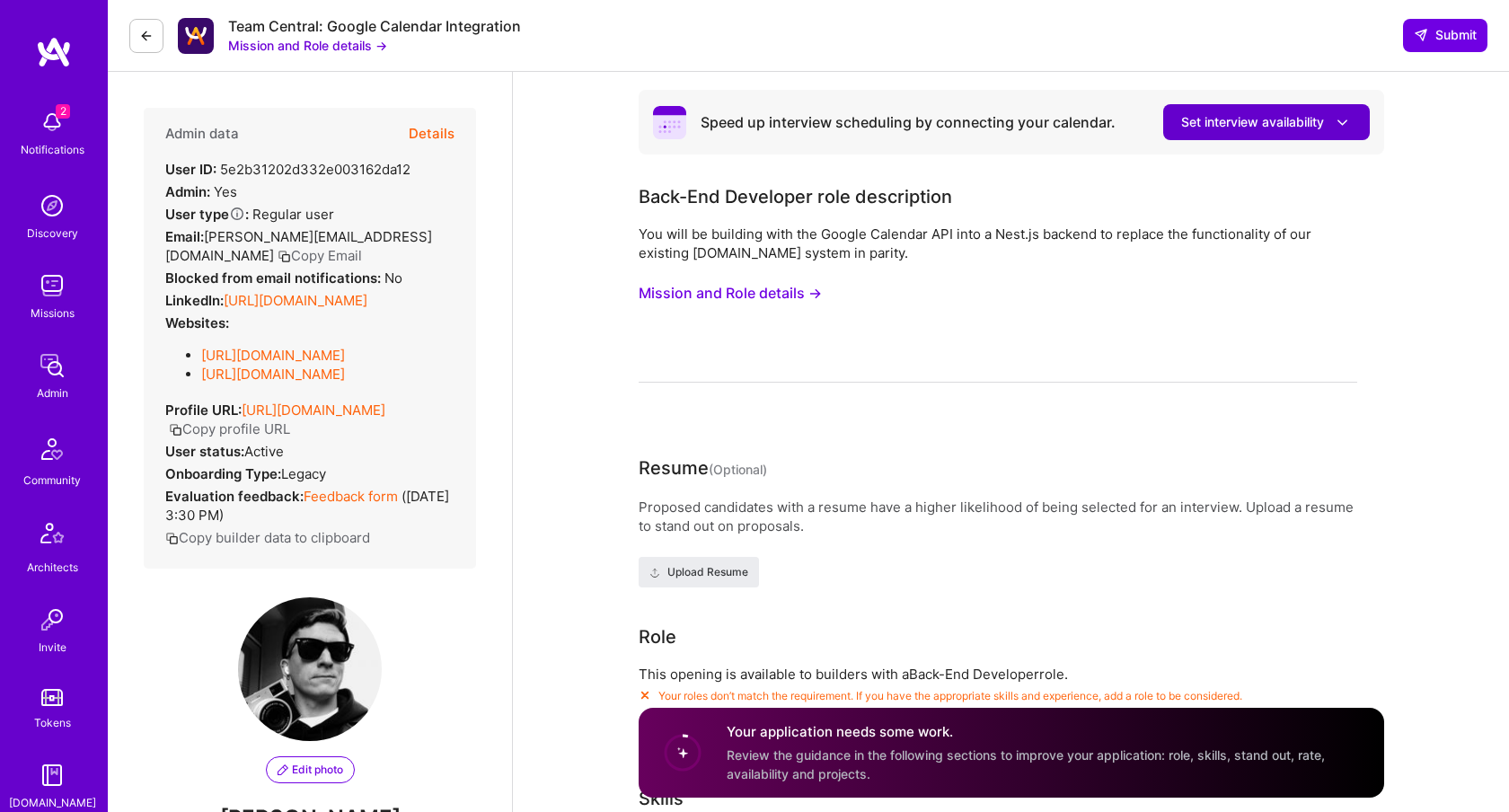
click at [1348, 116] on icon at bounding box center [1343, 122] width 19 height 19
click at [1267, 132] on button "Set interview availability" at bounding box center [1266, 121] width 207 height 36
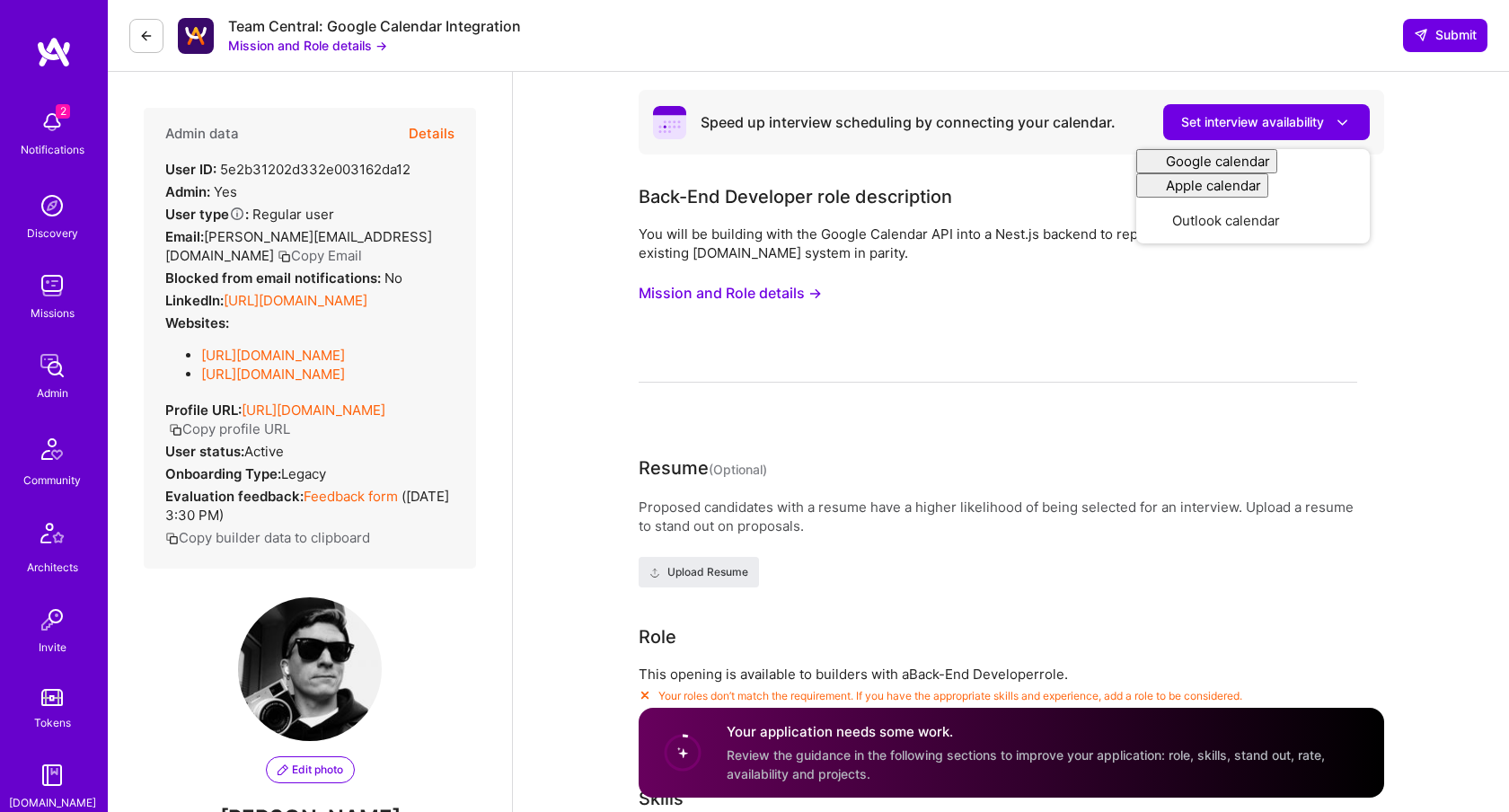
click at [918, 310] on div "You will be building with the Google Calendar API into a Nest.js backend to rep…" at bounding box center [998, 303] width 719 height 158
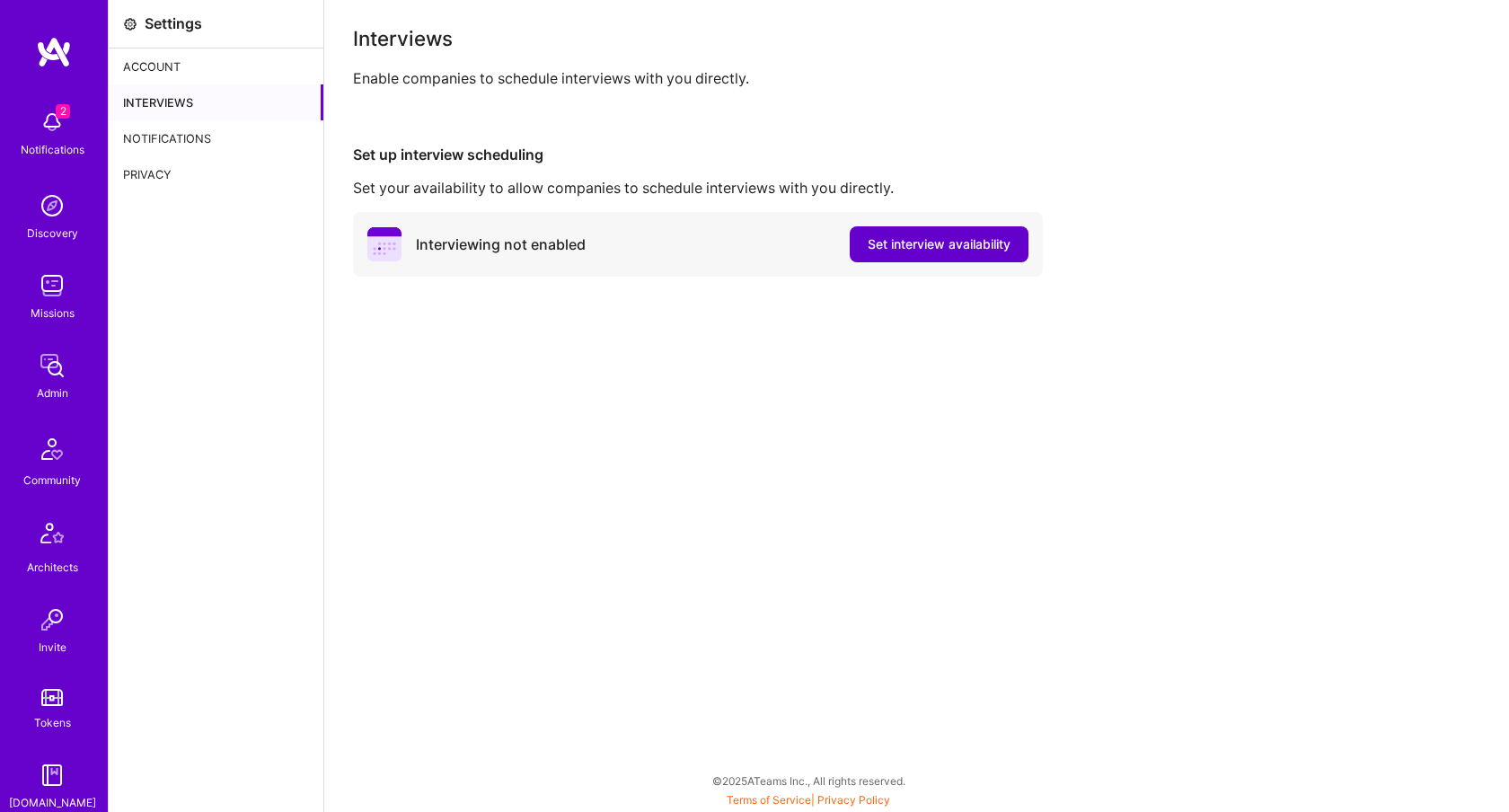
click at [955, 255] on button "Set interview availability" at bounding box center [939, 243] width 179 height 36
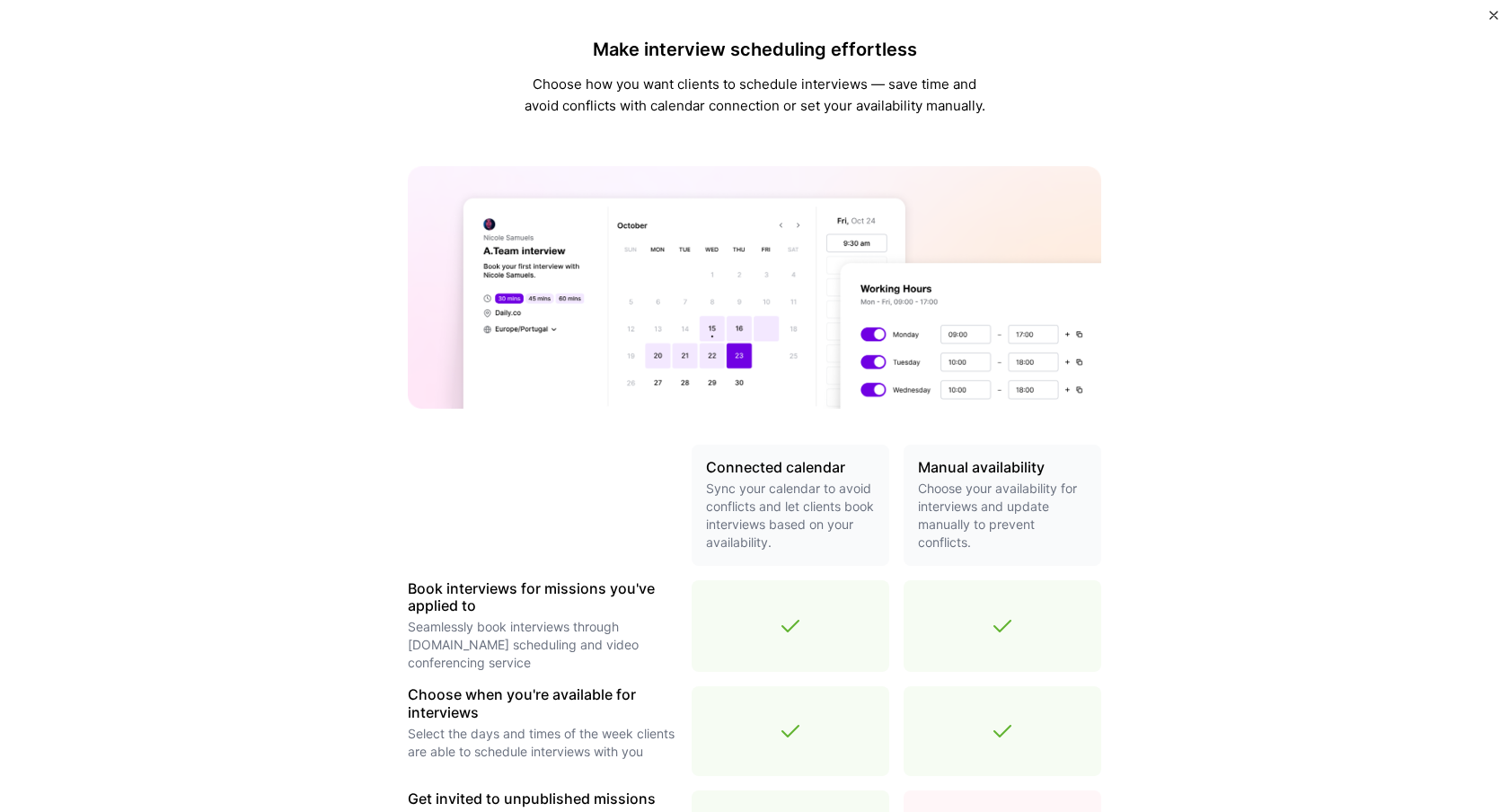
scroll to position [446, 0]
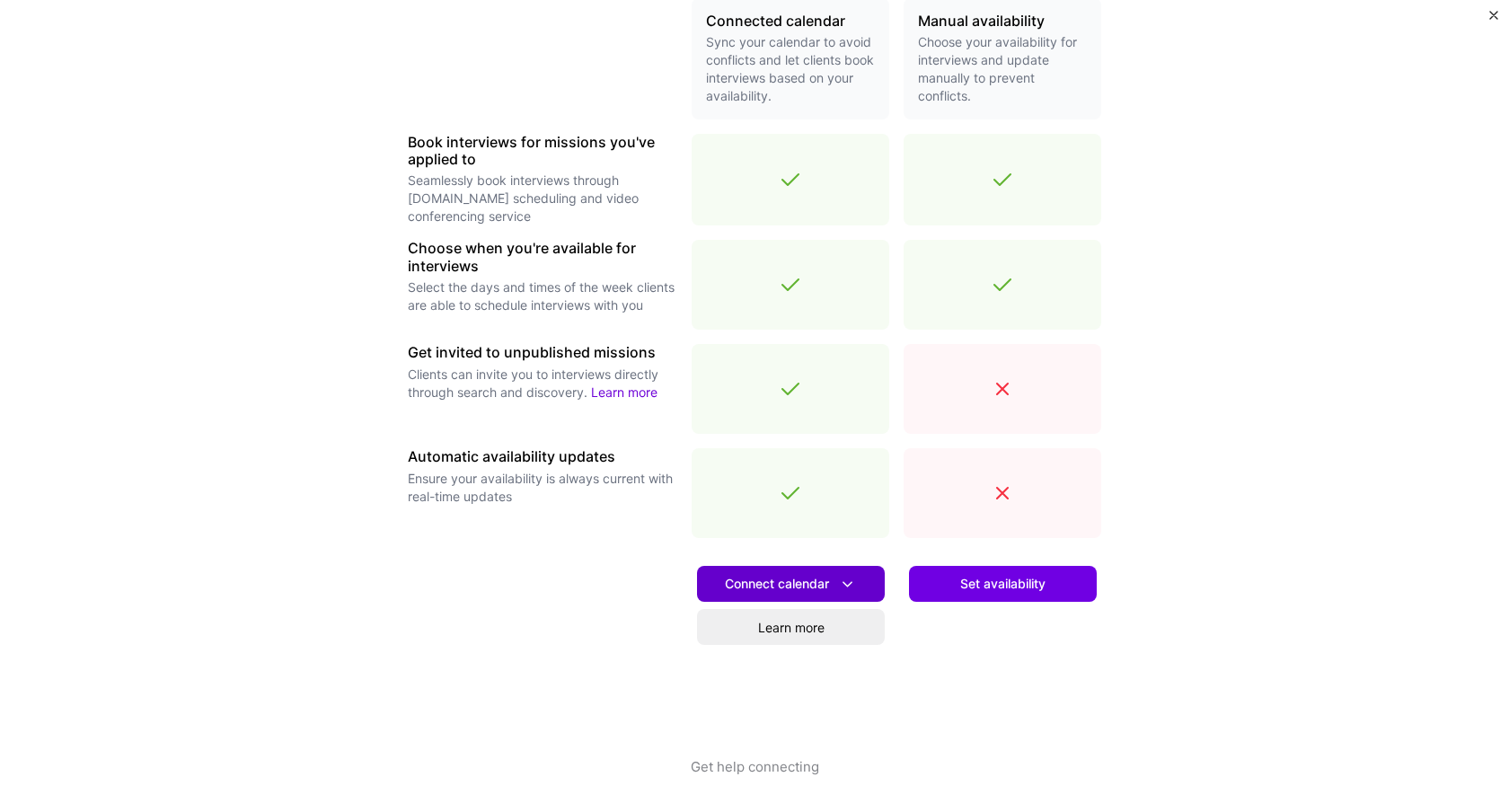
click at [859, 584] on button "Connect calendar" at bounding box center [791, 583] width 187 height 36
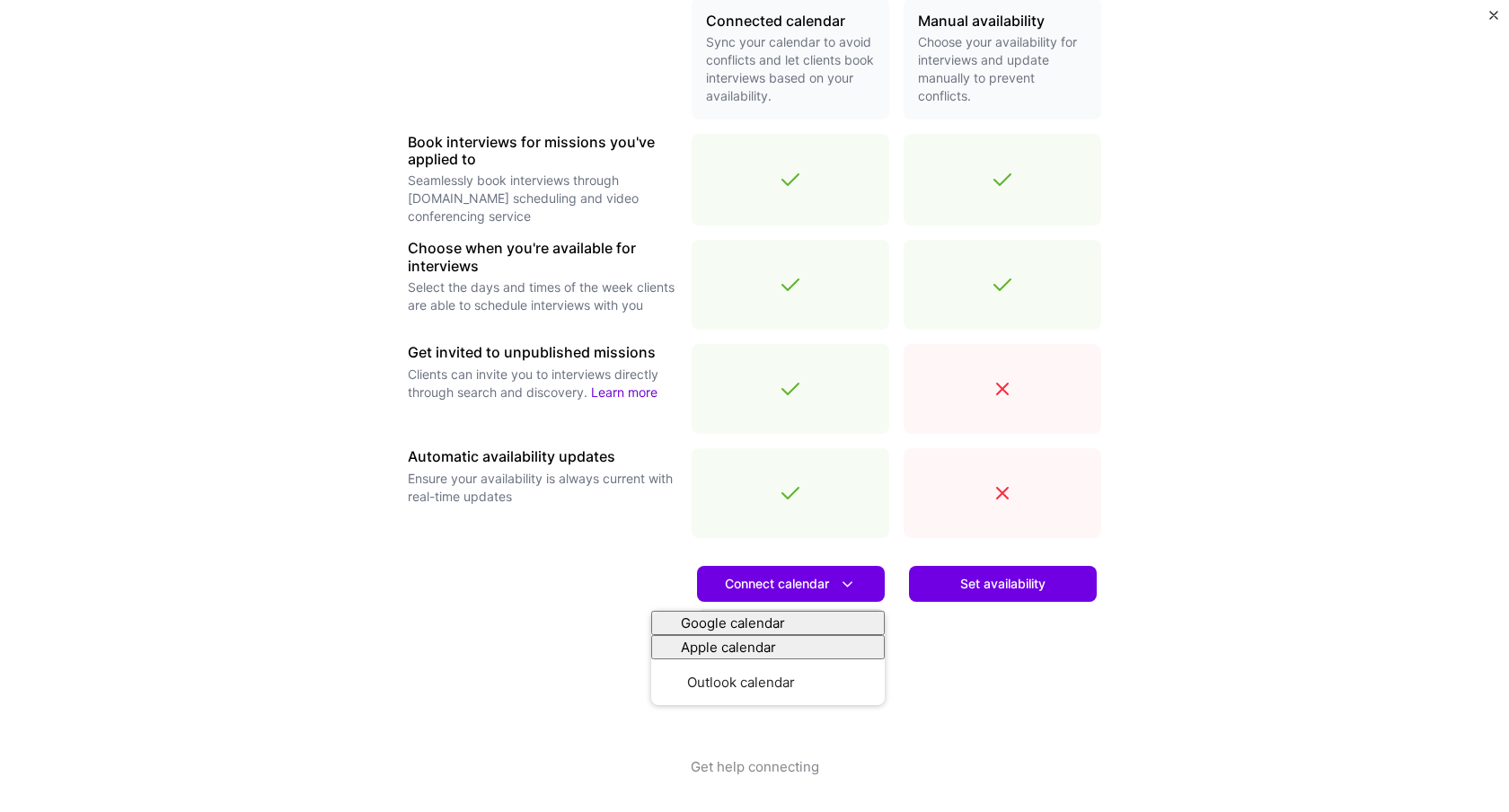
click at [1066, 699] on div "Set availability" at bounding box center [1002, 654] width 198 height 205
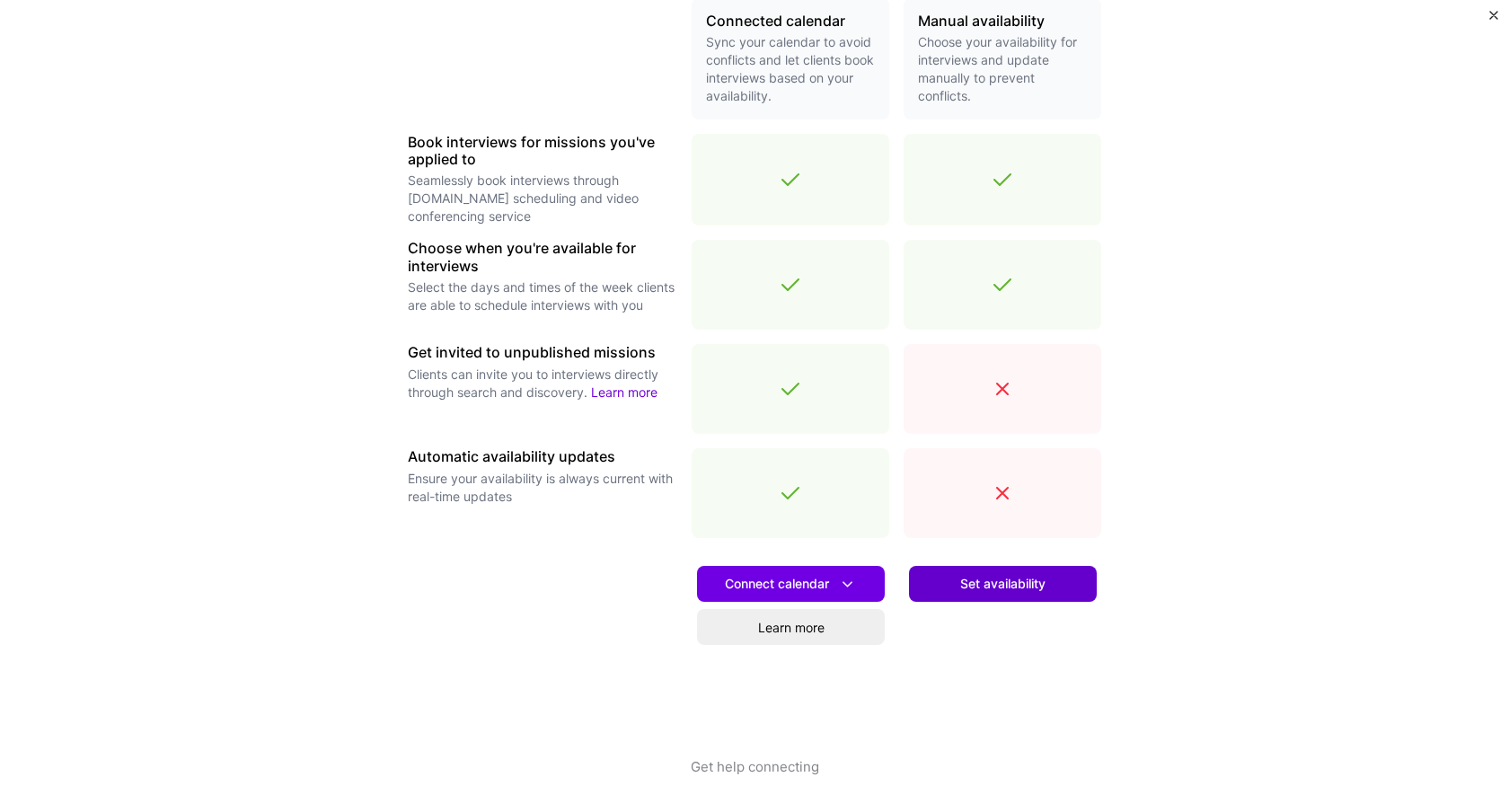
click at [982, 578] on span "Set availability" at bounding box center [1003, 584] width 85 height 18
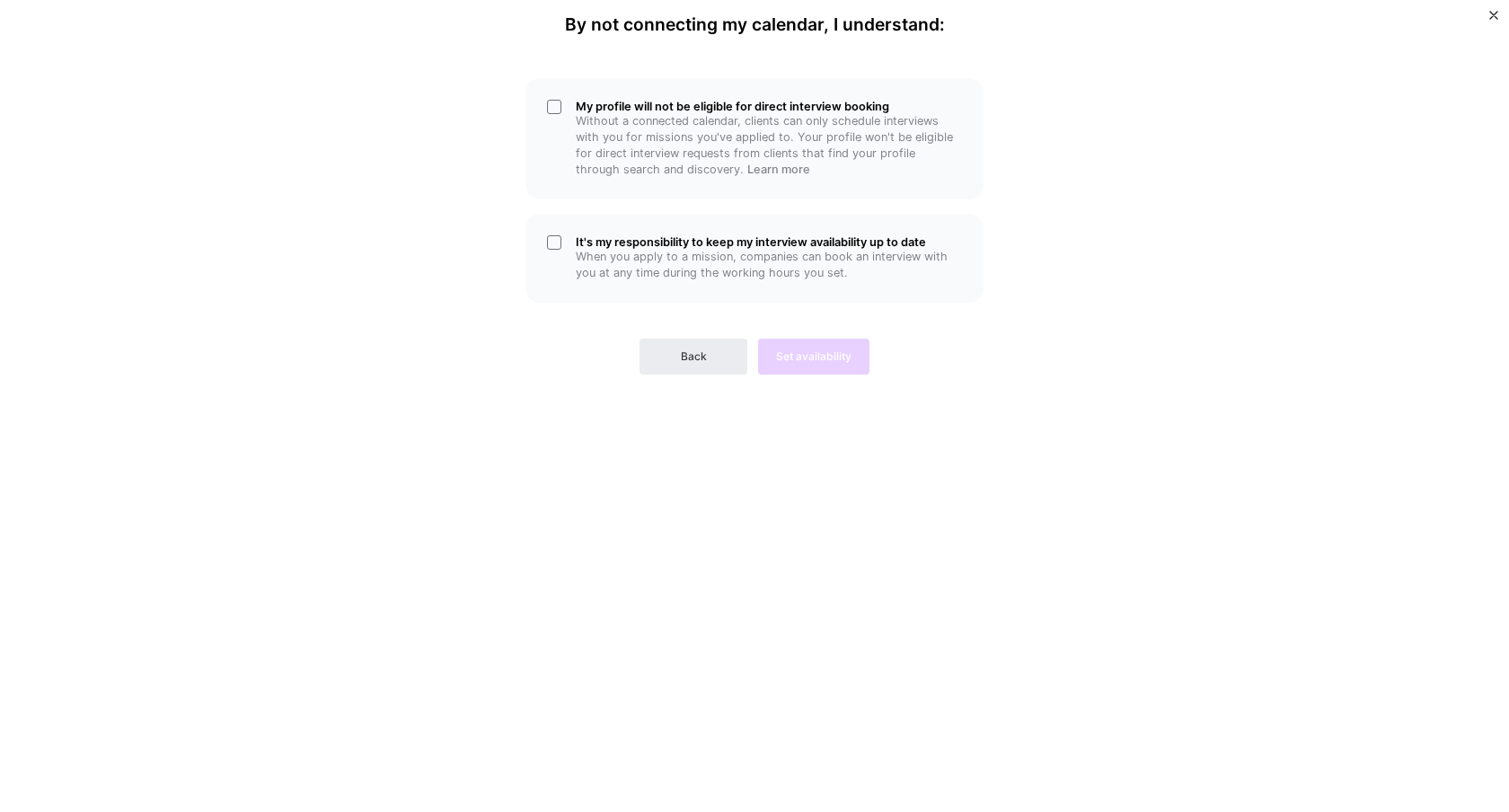
scroll to position [0, 0]
click at [689, 266] on p "When you apply to a mission, companies can book an interview with you at any ti…" at bounding box center [769, 265] width 386 height 32
click at [674, 121] on p "Without a connected calendar, clients can only schedule interviews with you for…" at bounding box center [769, 145] width 386 height 64
click at [791, 346] on button "Set availability" at bounding box center [813, 356] width 111 height 36
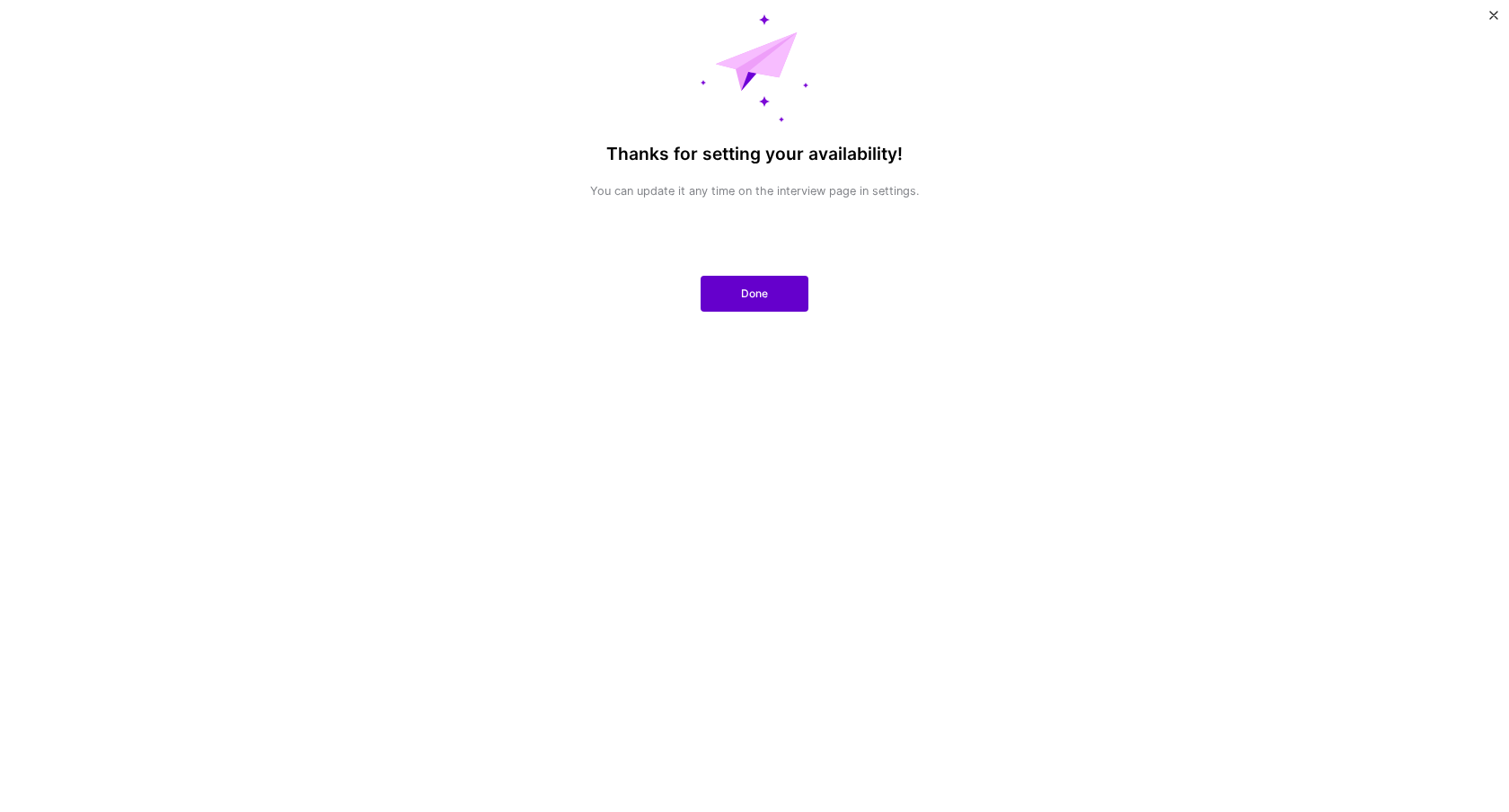
click at [773, 286] on button "Done" at bounding box center [754, 293] width 108 height 36
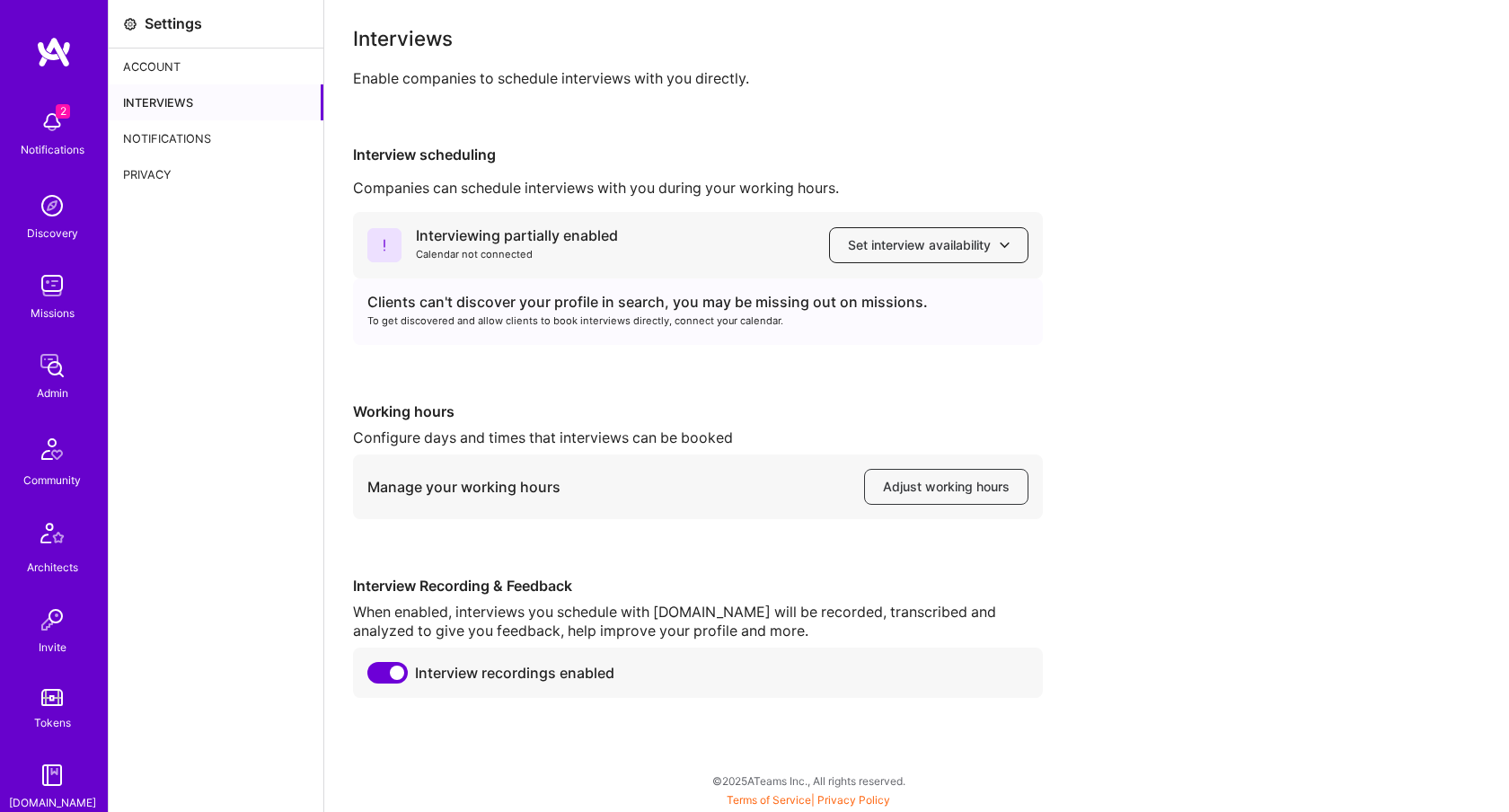
click at [989, 235] on button "Set interview availability" at bounding box center [928, 244] width 199 height 36
click at [965, 491] on span "Adjust working hours" at bounding box center [947, 487] width 127 height 18
click at [925, 262] on button "Set interview availability" at bounding box center [928, 244] width 199 height 36
click at [1164, 420] on div "Interviewing partially enabled Calendar not connected Set interview availabilit…" at bounding box center [916, 455] width 1128 height 486
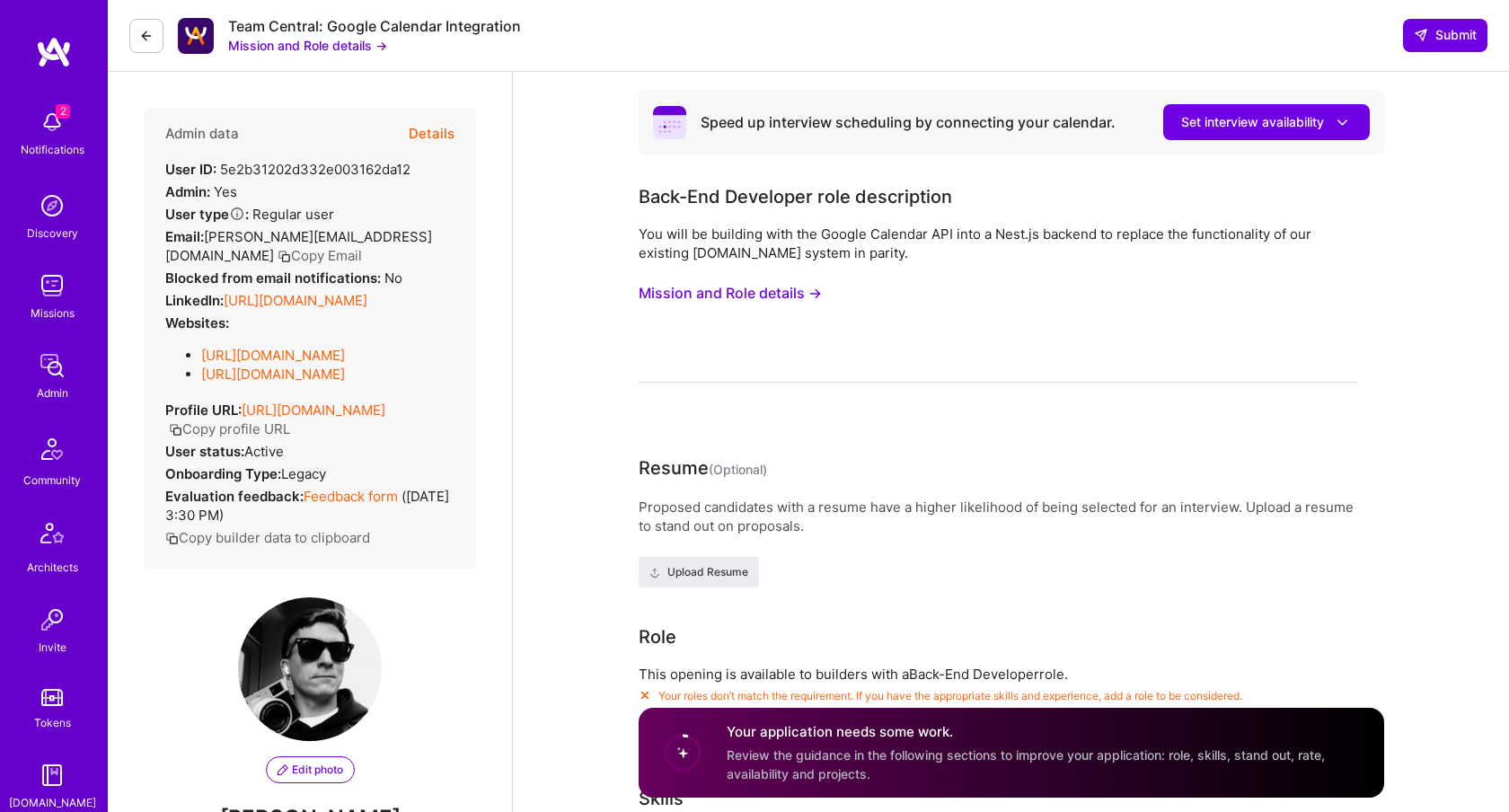
select select "US"
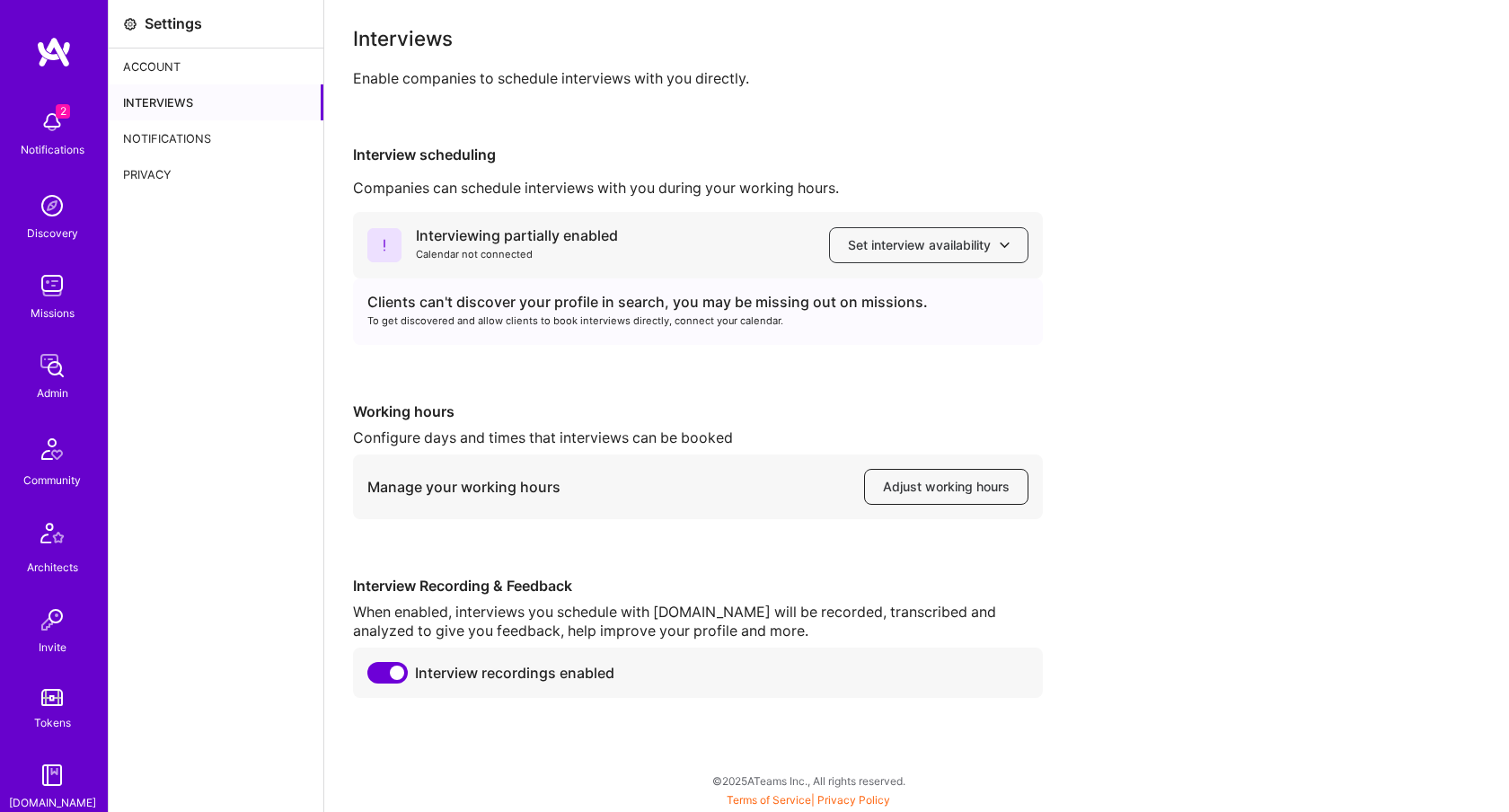
click at [983, 491] on span "Adjust working hours" at bounding box center [947, 487] width 127 height 18
click at [913, 253] on span "Set interview availability" at bounding box center [929, 245] width 162 height 18
click at [1263, 378] on div "Interviewing partially enabled Calendar not connected Set interview availabilit…" at bounding box center [916, 455] width 1128 height 486
click at [922, 486] on span "Adjust working hours" at bounding box center [947, 487] width 127 height 18
